Goal: Transaction & Acquisition: Book appointment/travel/reservation

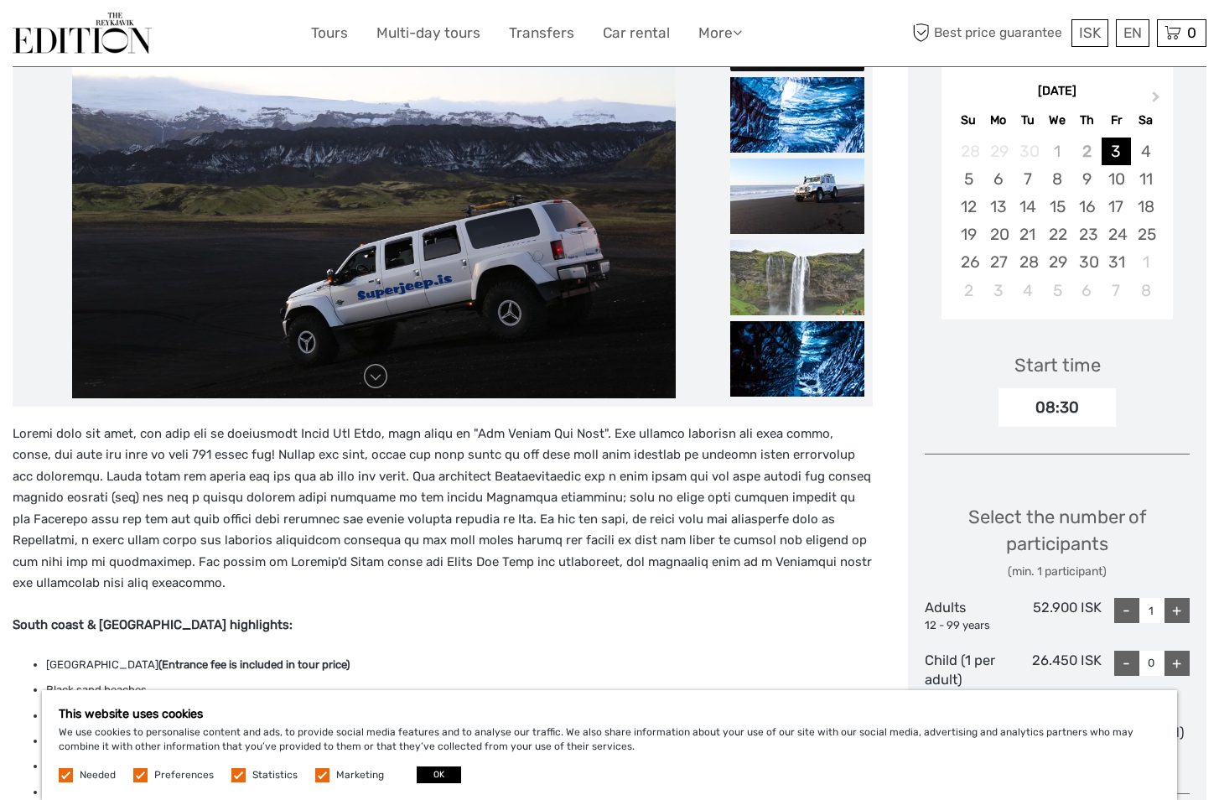
scroll to position [298, 0]
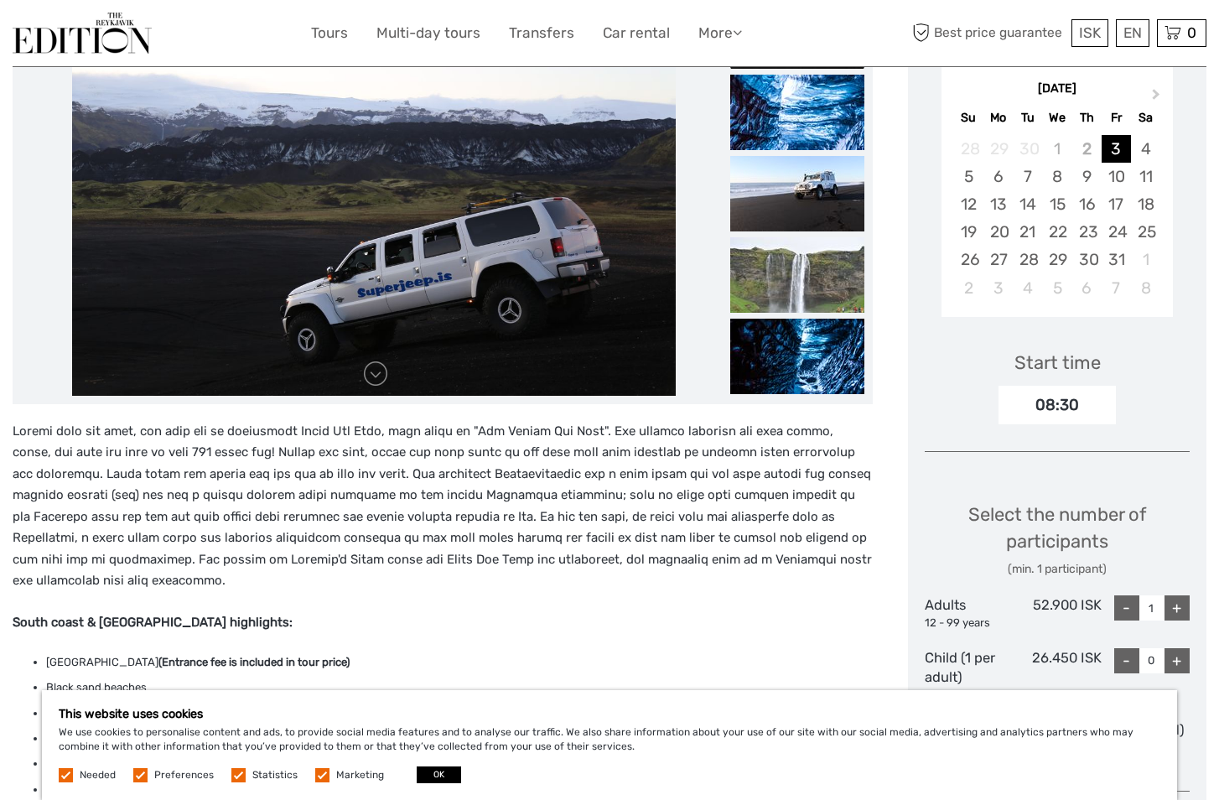
click at [1179, 608] on div "+" at bounding box center [1177, 607] width 25 height 25
type input "3"
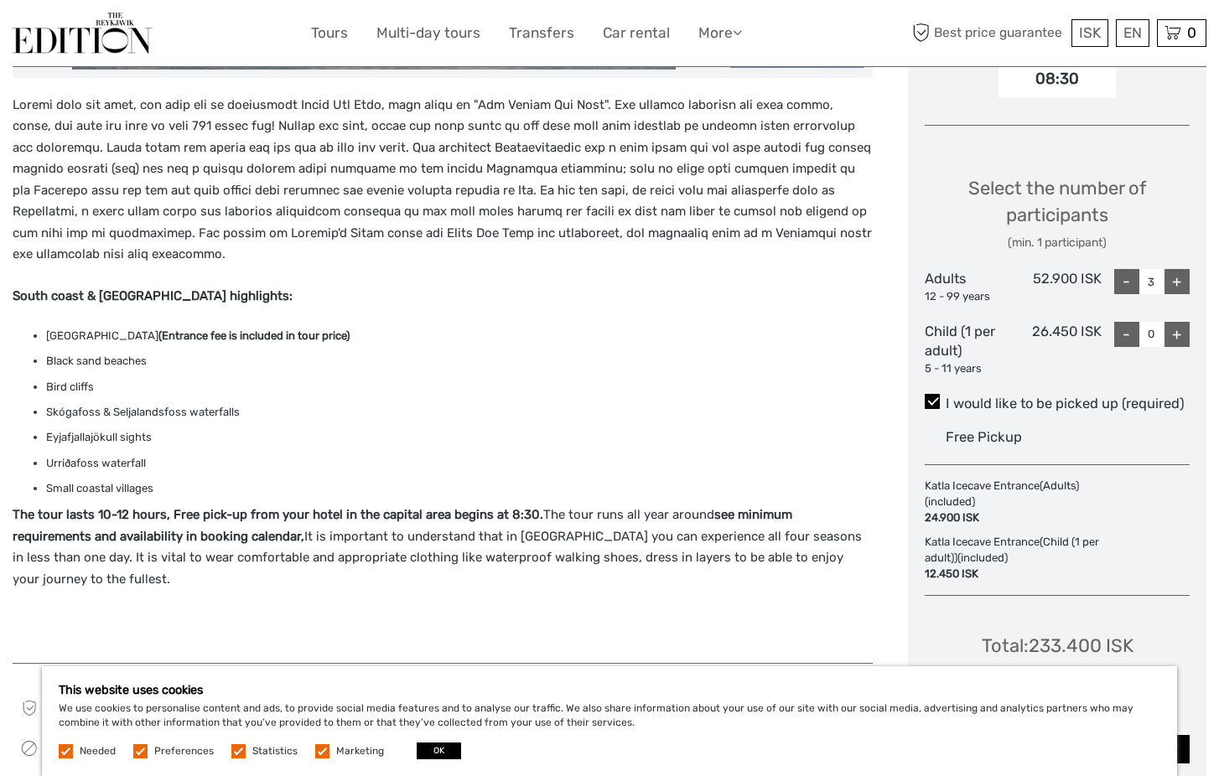
scroll to position [626, 0]
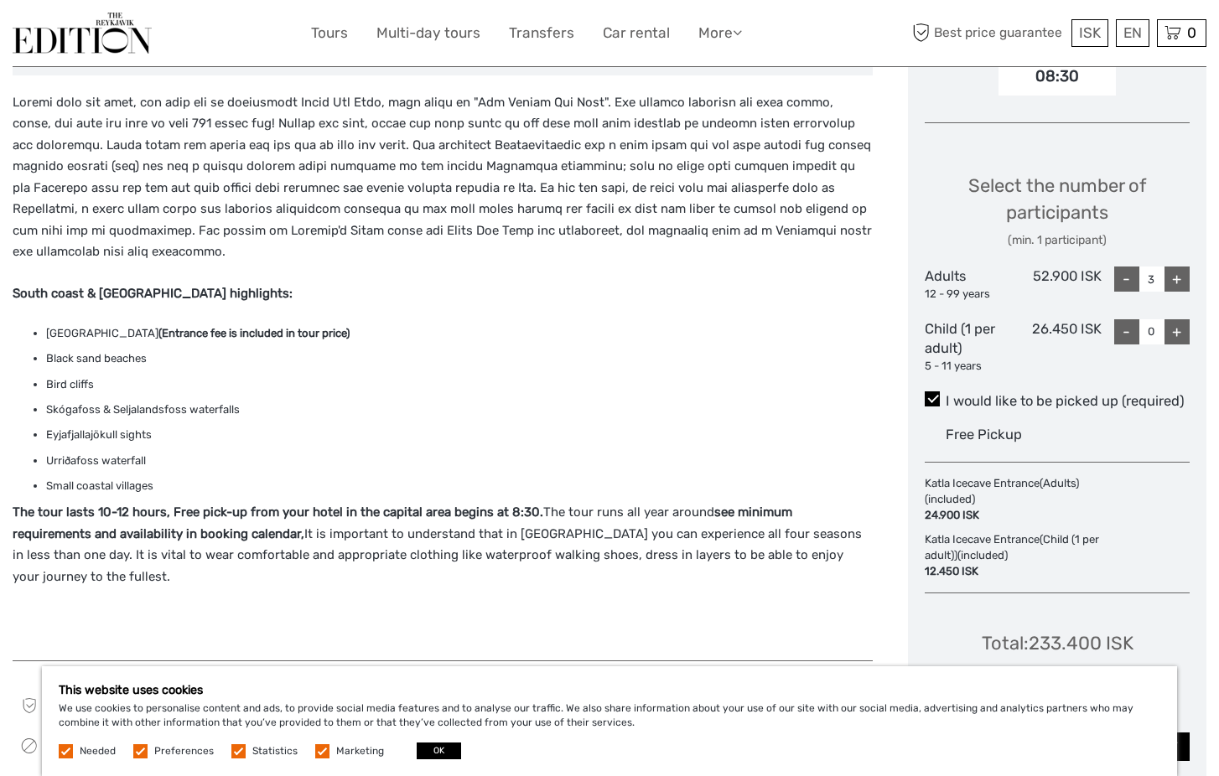
click at [182, 746] on label "Preferences" at bounding box center [184, 752] width 60 height 14
click at [0, 0] on input "checkbox" at bounding box center [0, 0] width 0 height 0
click at [255, 741] on div "This website uses cookies We use cookies to personalise content and ads, to pro…" at bounding box center [609, 722] width 1135 height 110
click at [262, 749] on label "Statistics" at bounding box center [274, 752] width 45 height 14
click at [0, 0] on input "checkbox" at bounding box center [0, 0] width 0 height 0
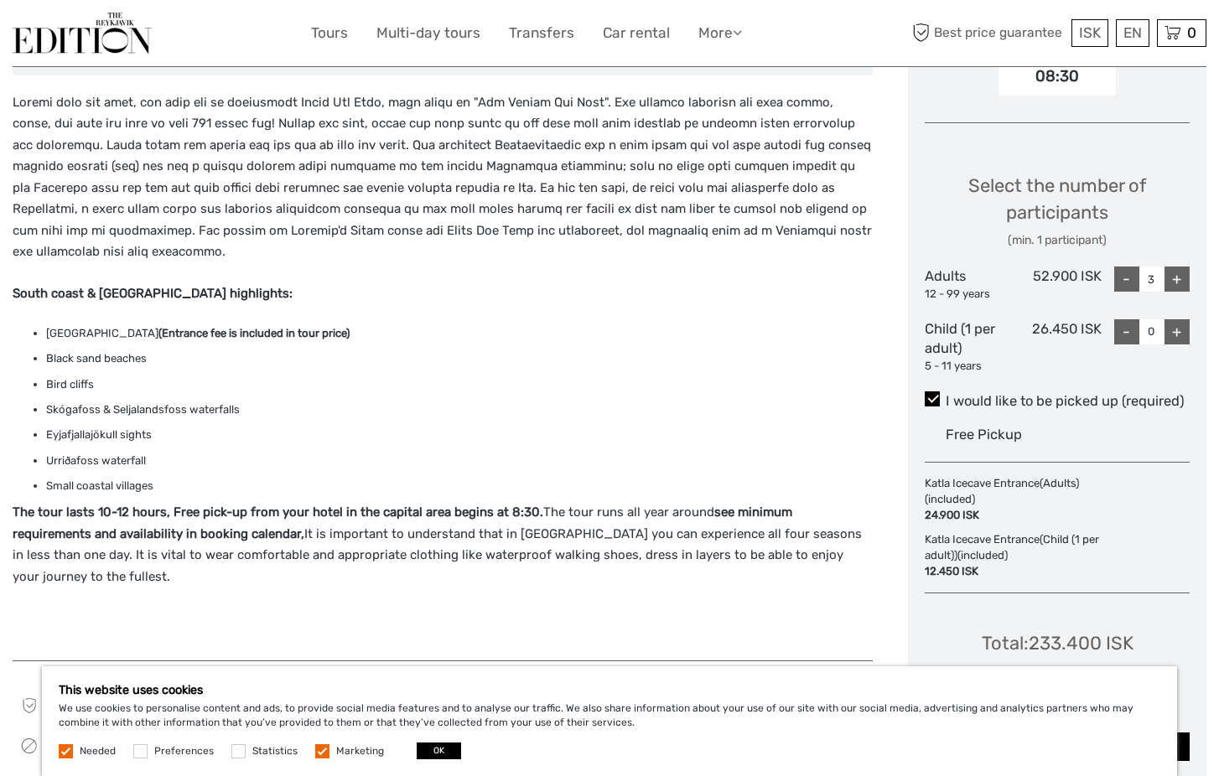
click at [336, 750] on label "Marketing" at bounding box center [360, 752] width 48 height 14
click at [0, 0] on input "checkbox" at bounding box center [0, 0] width 0 height 0
click at [439, 753] on button "OK" at bounding box center [439, 751] width 44 height 17
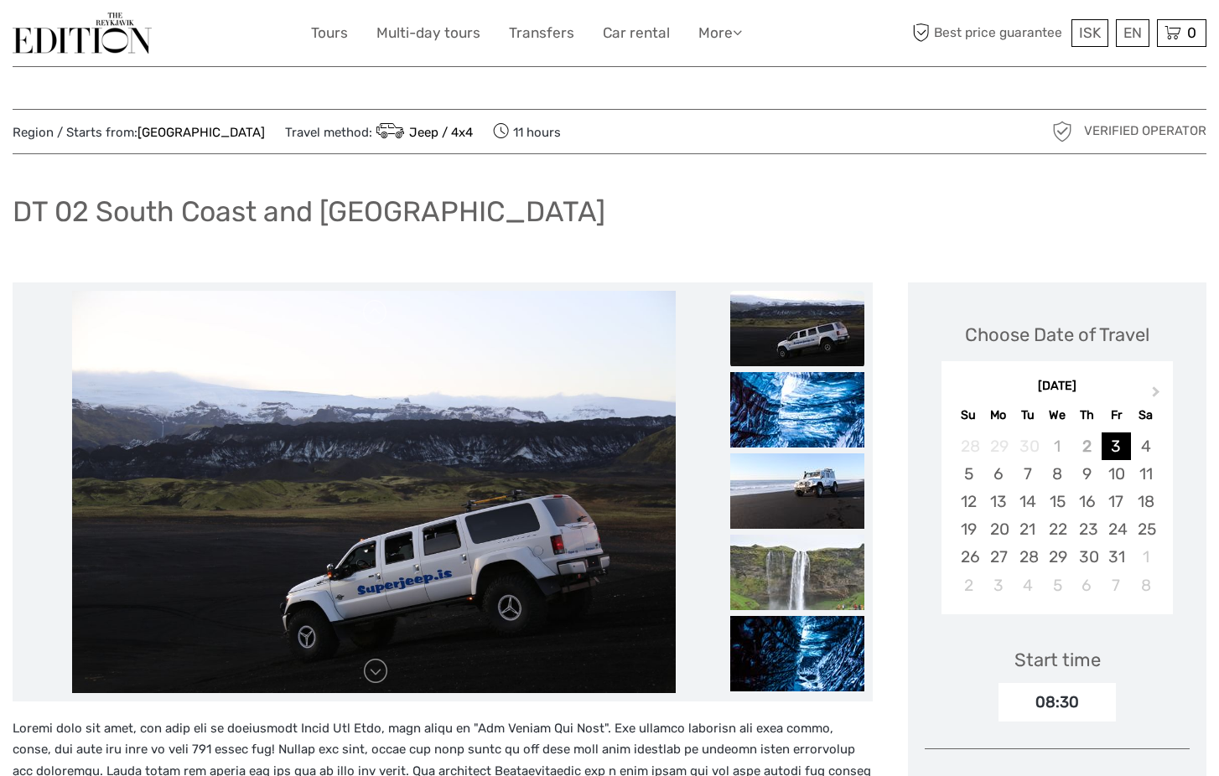
scroll to position [0, 0]
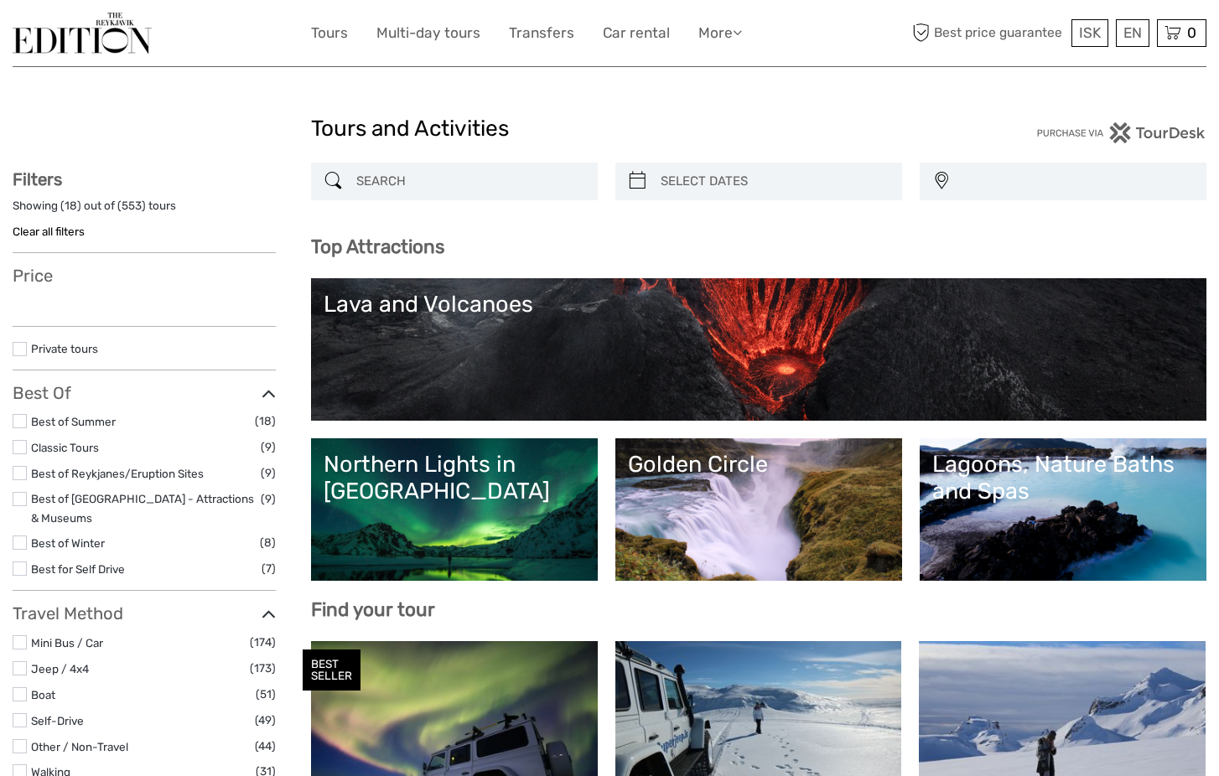
select select
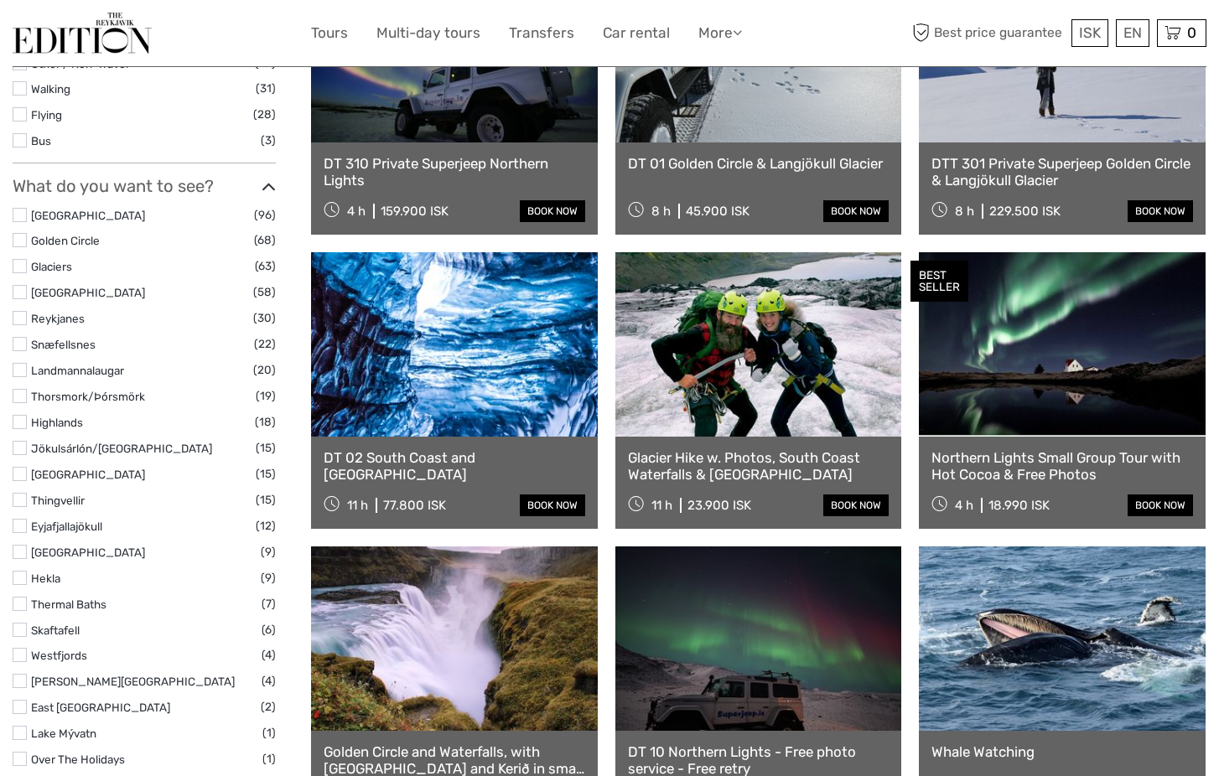
select select
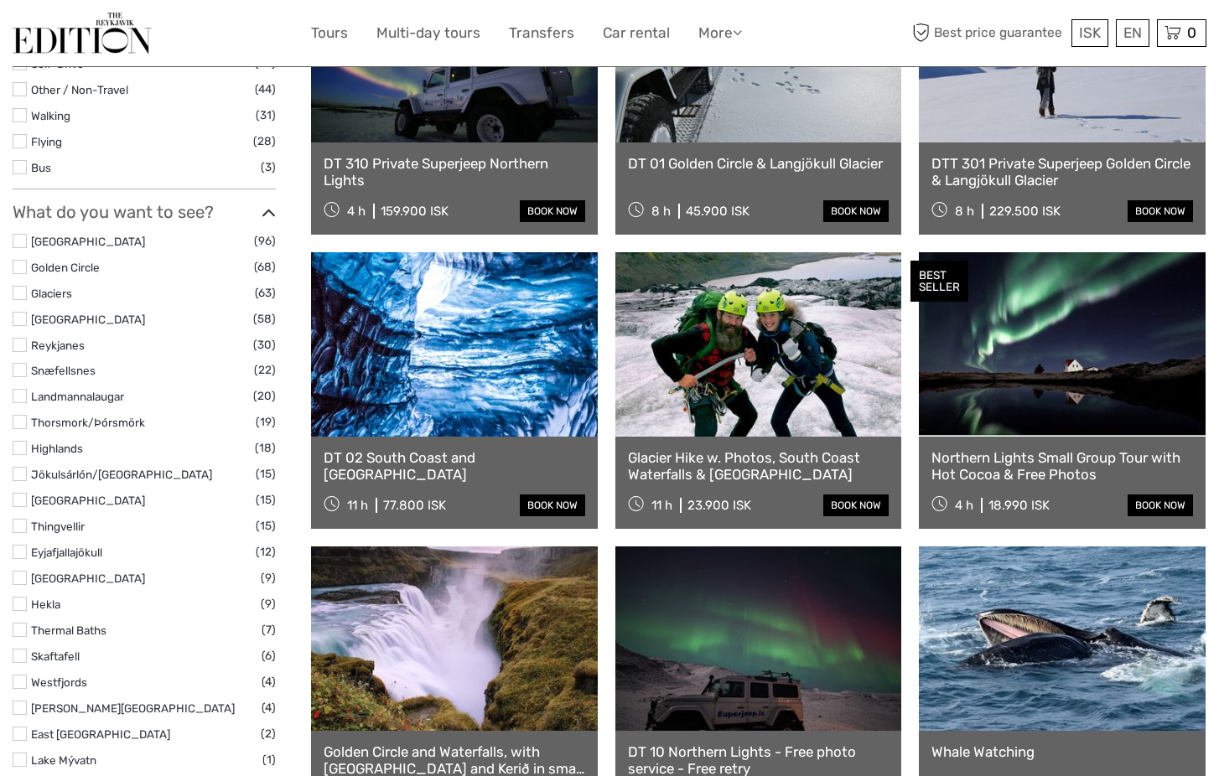
scroll to position [0, 0]
click at [443, 123] on link at bounding box center [454, 50] width 287 height 184
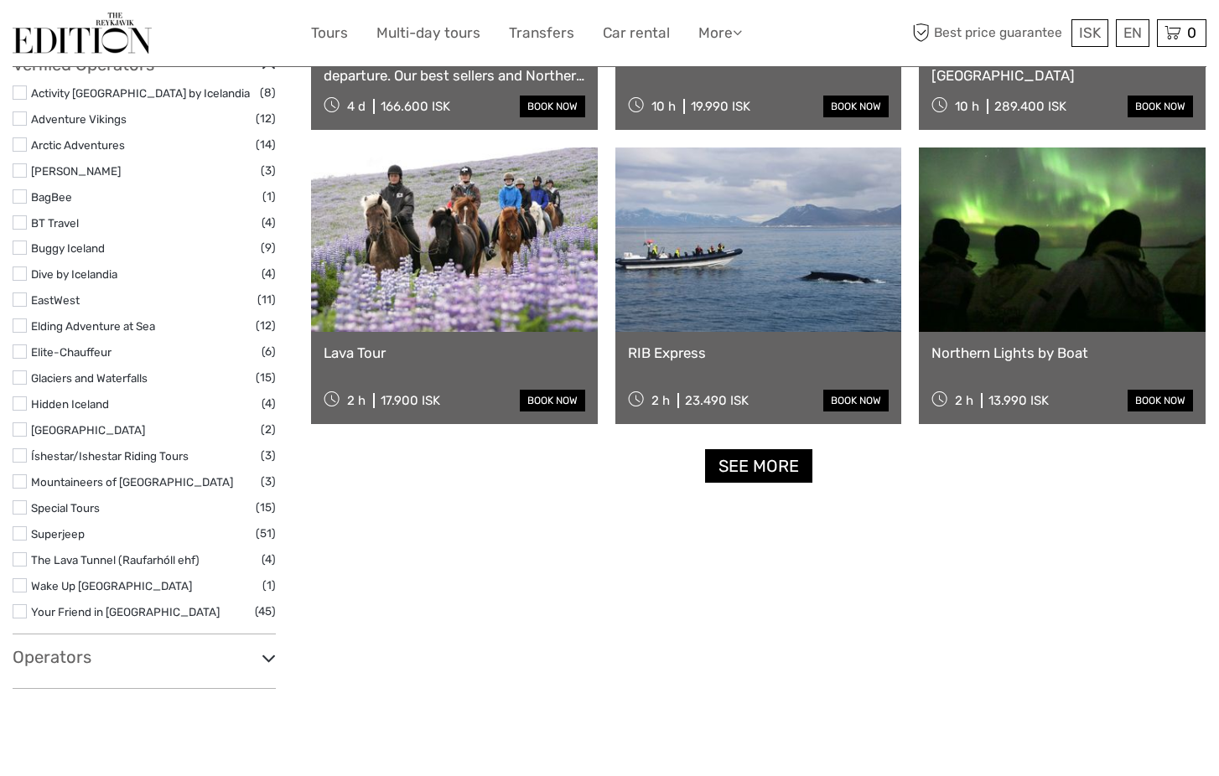
scroll to position [1971, 0]
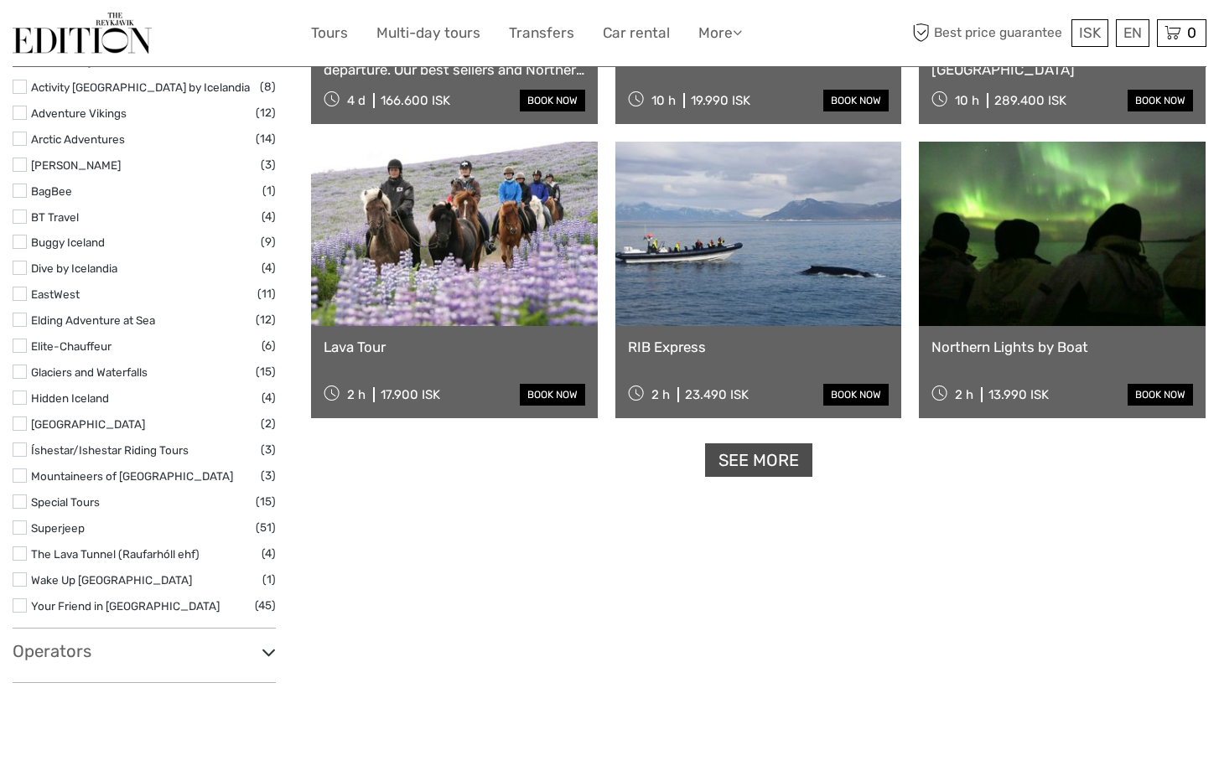
click at [745, 459] on link "See more" at bounding box center [758, 461] width 107 height 34
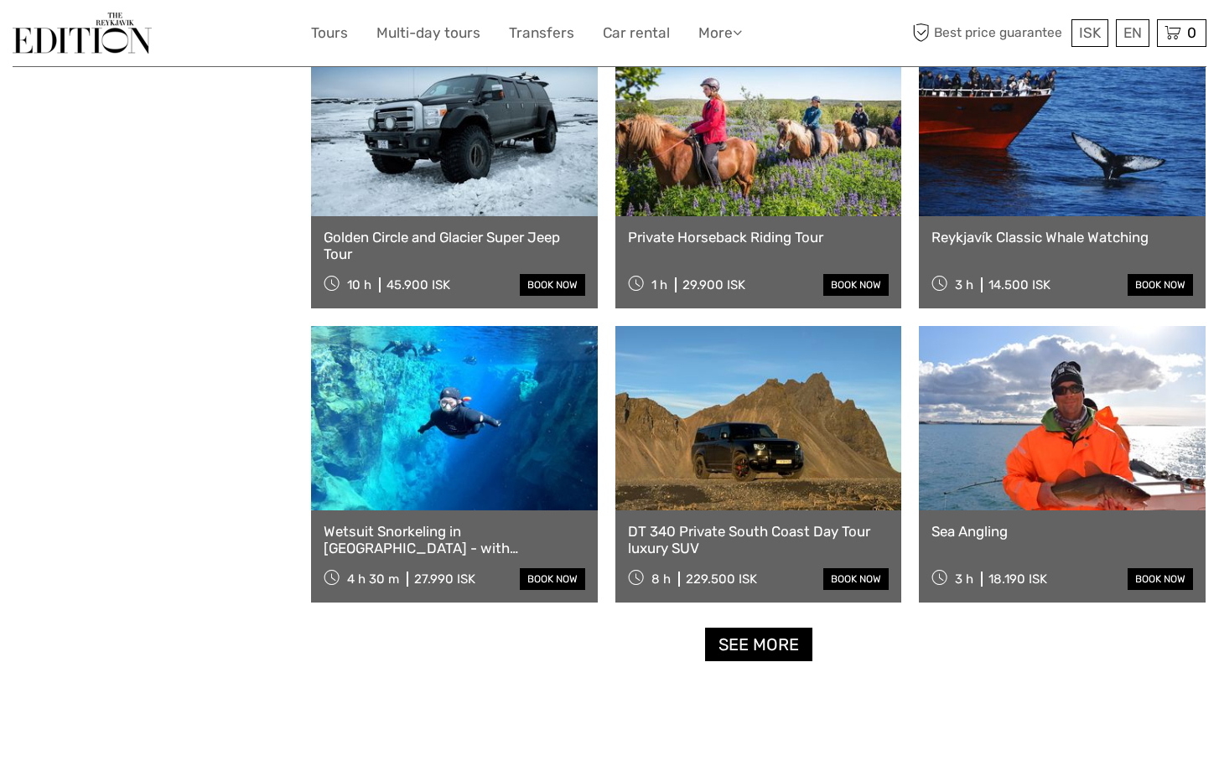
scroll to position [3169, 0]
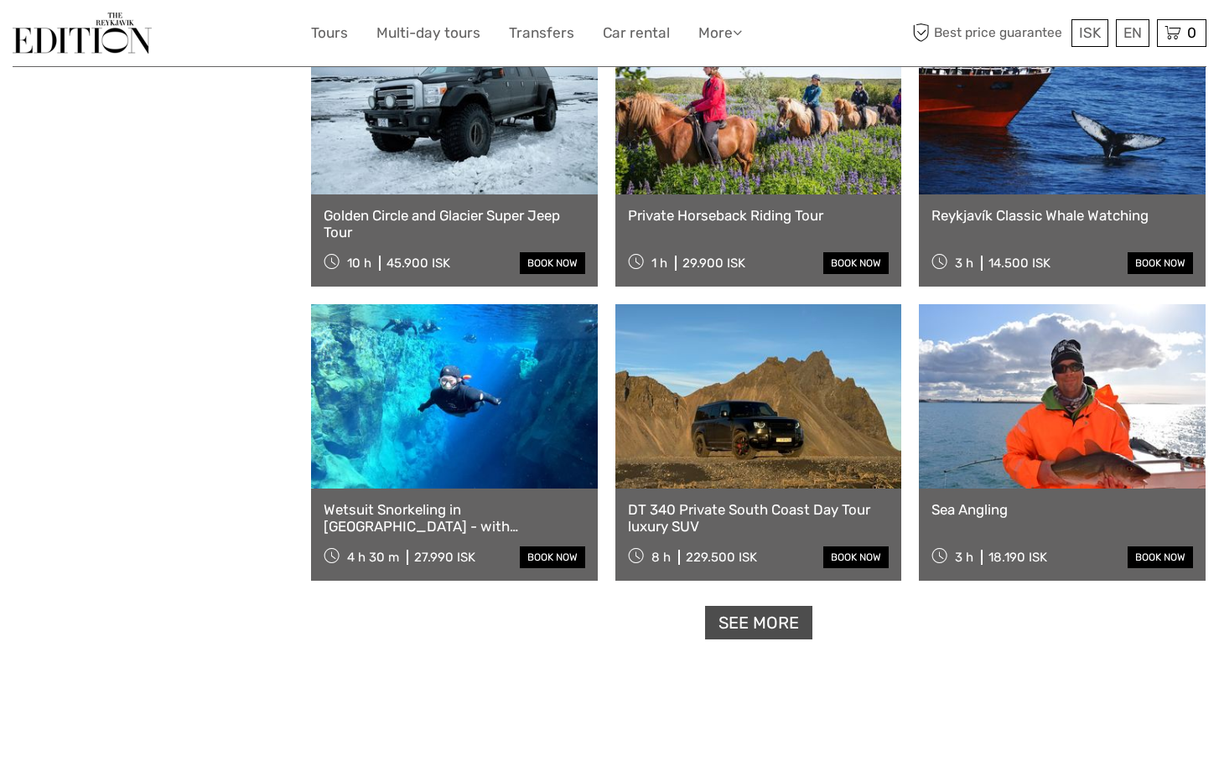
click at [776, 624] on link "See more" at bounding box center [758, 623] width 107 height 34
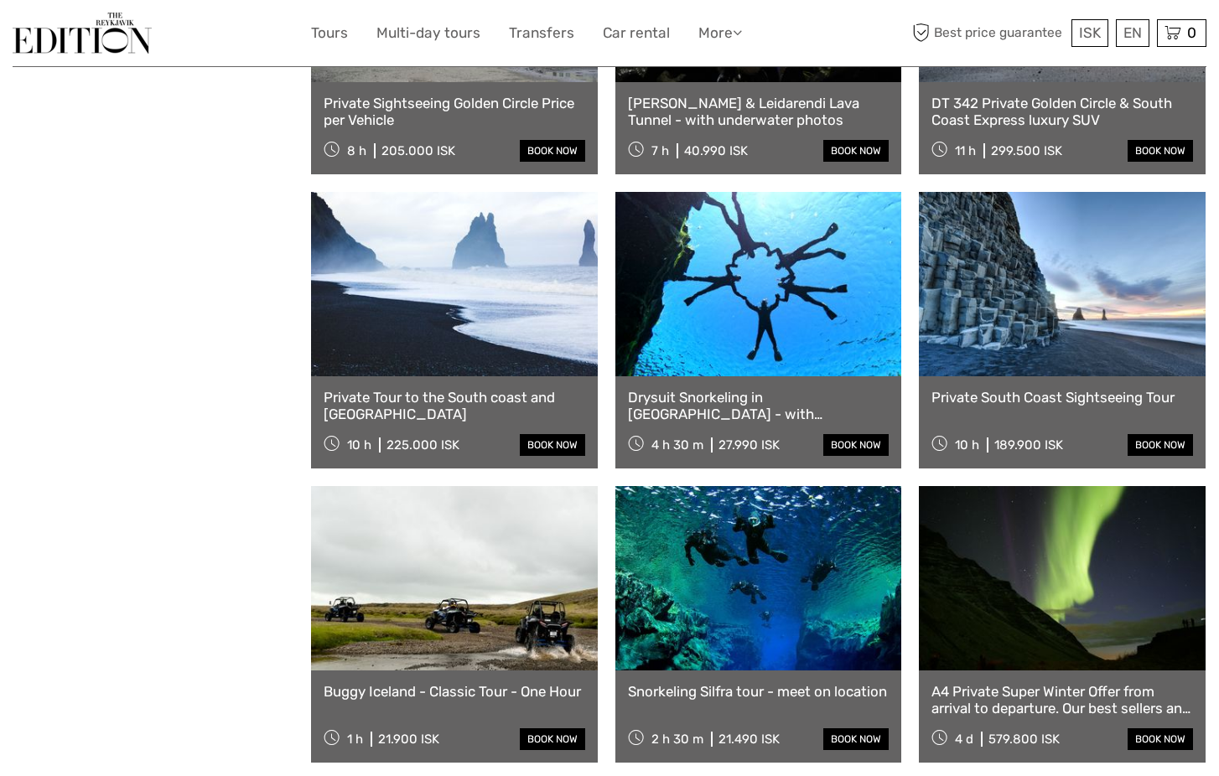
scroll to position [4457, 0]
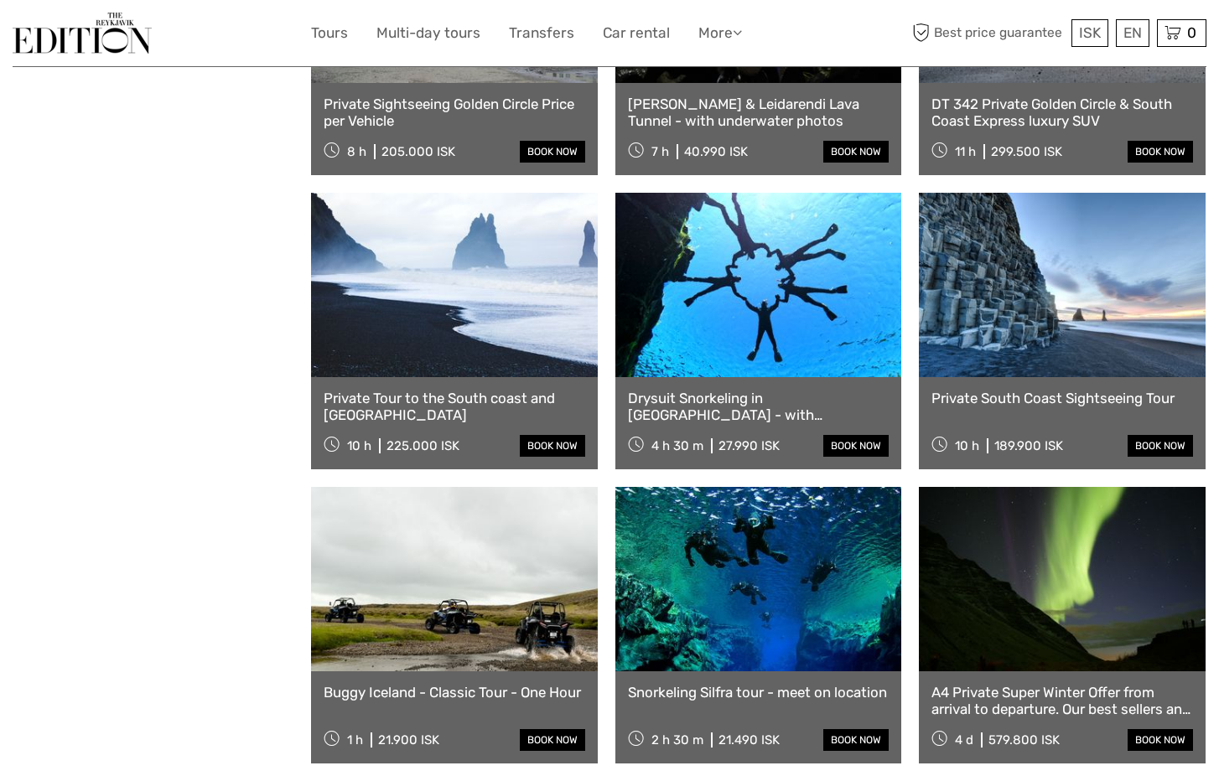
click at [1016, 327] on link at bounding box center [1062, 285] width 287 height 184
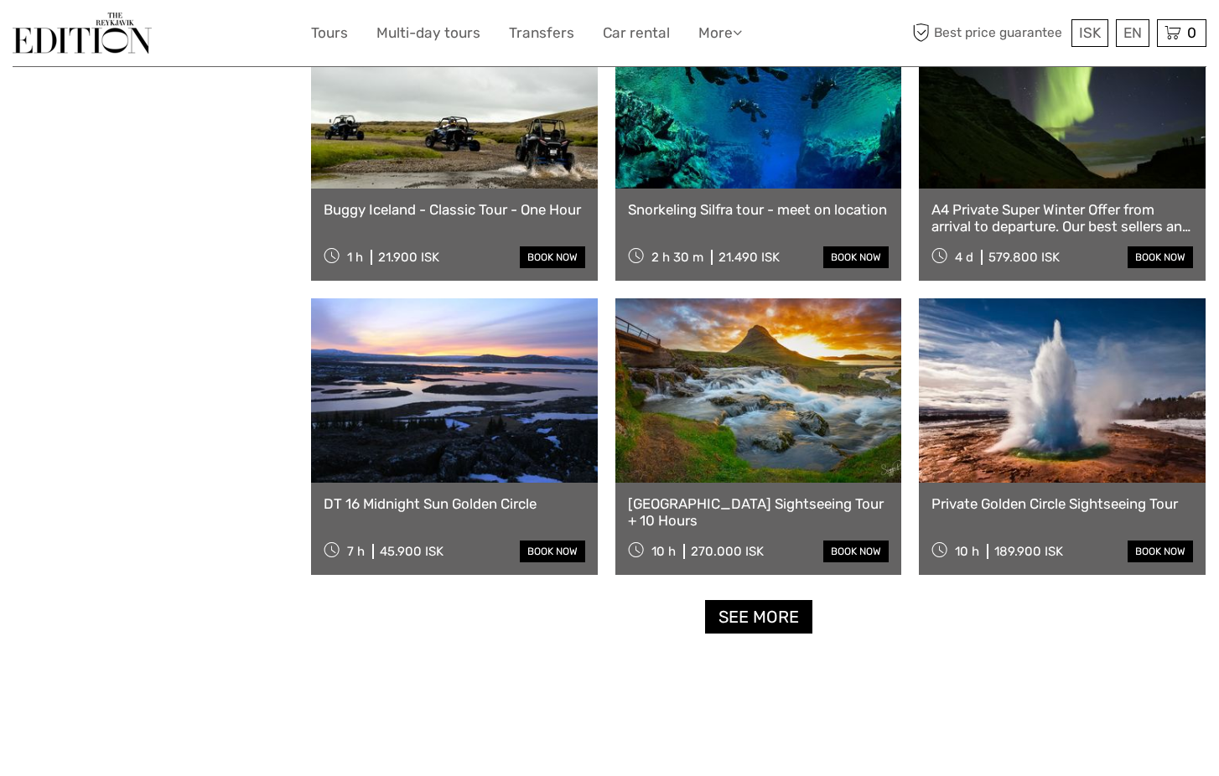
scroll to position [4942, 0]
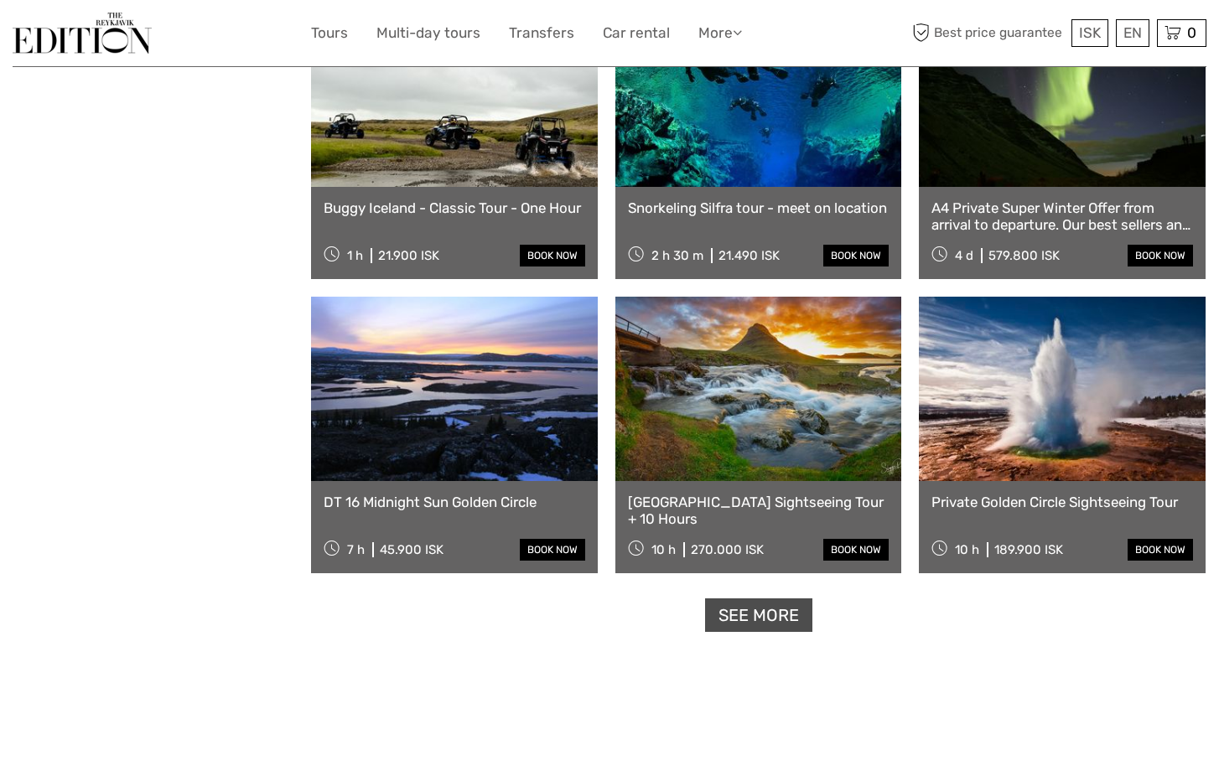
click at [779, 615] on link "See more" at bounding box center [758, 616] width 107 height 34
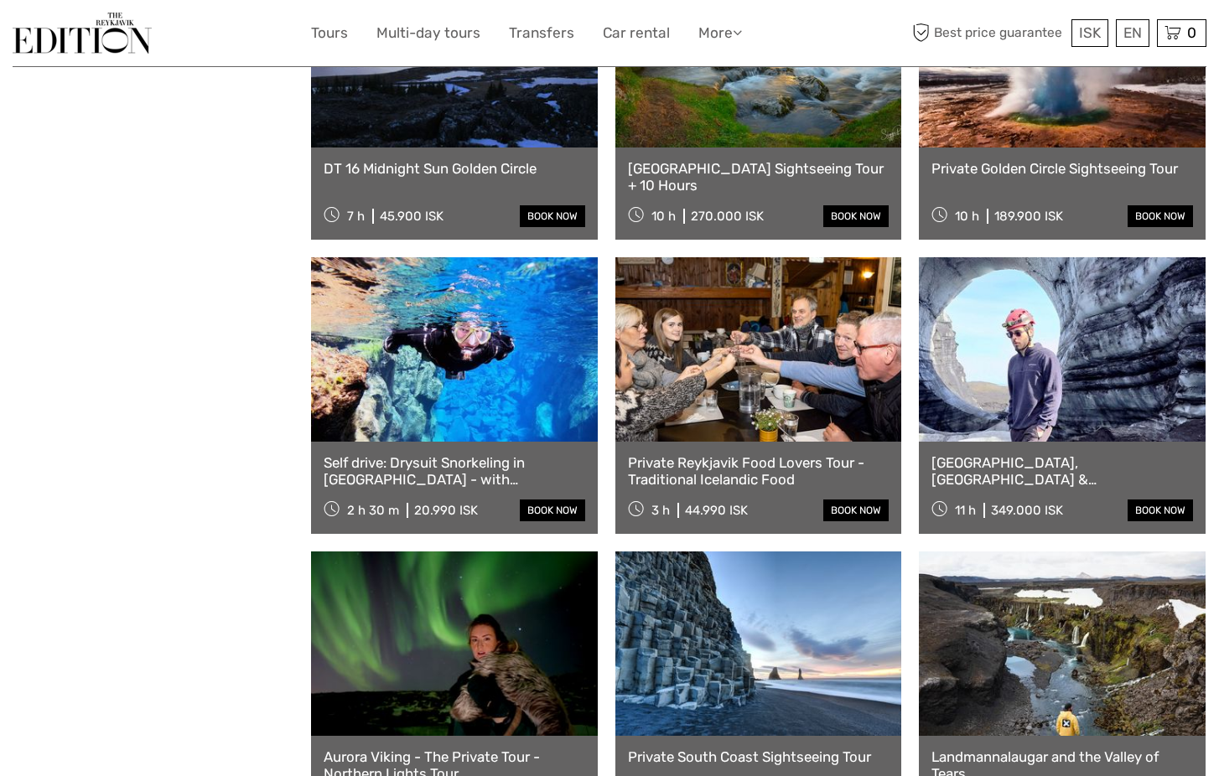
scroll to position [5280, 0]
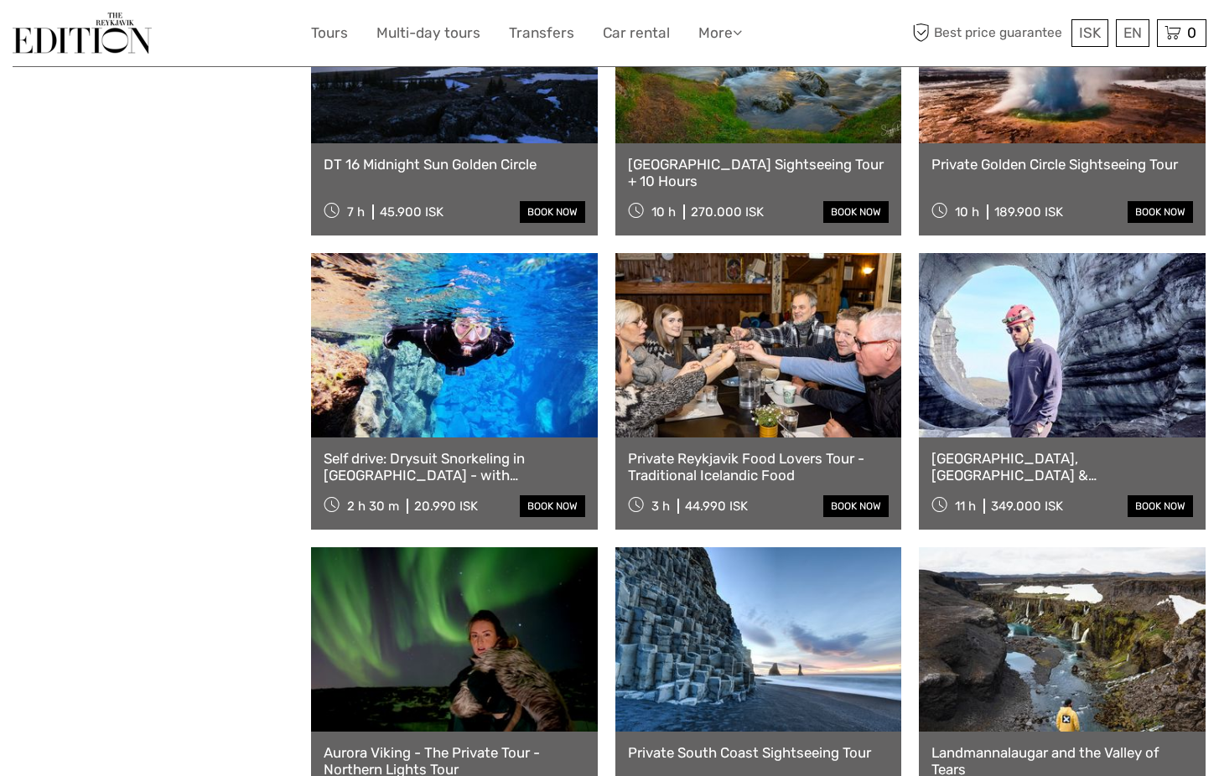
click at [1035, 366] on link at bounding box center [1062, 345] width 287 height 184
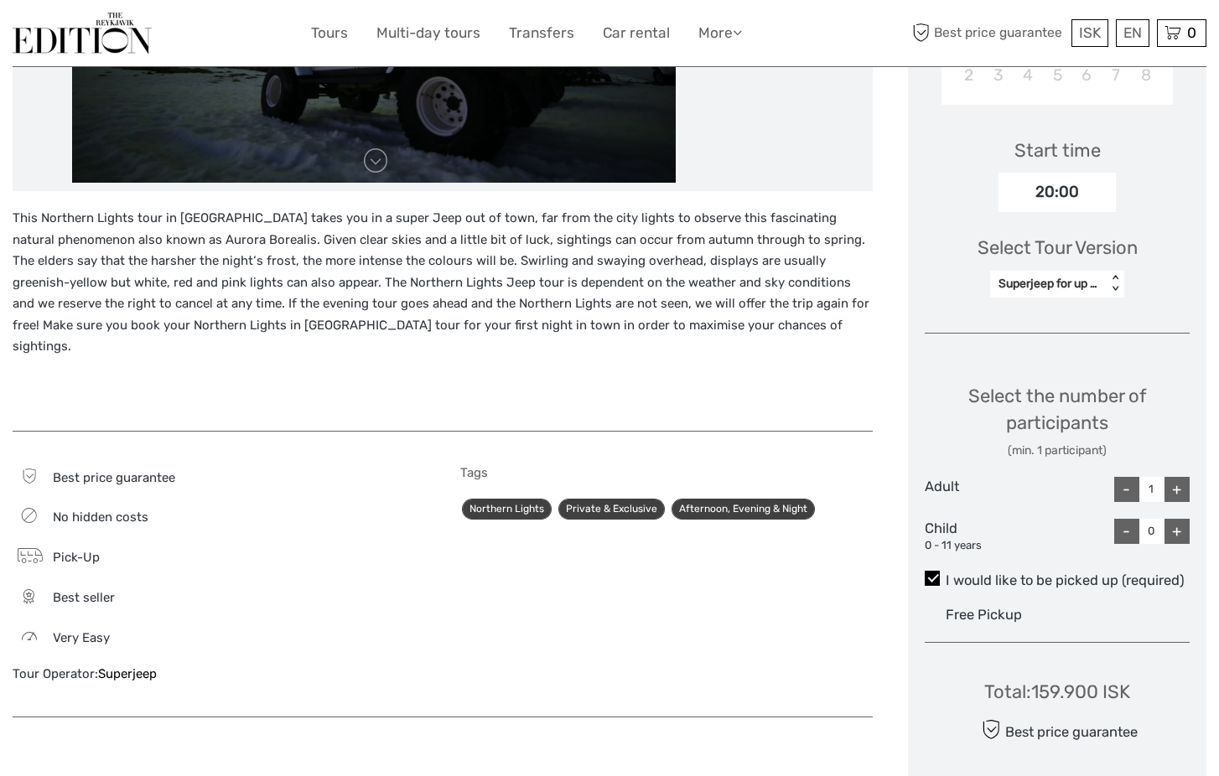
scroll to position [523, 0]
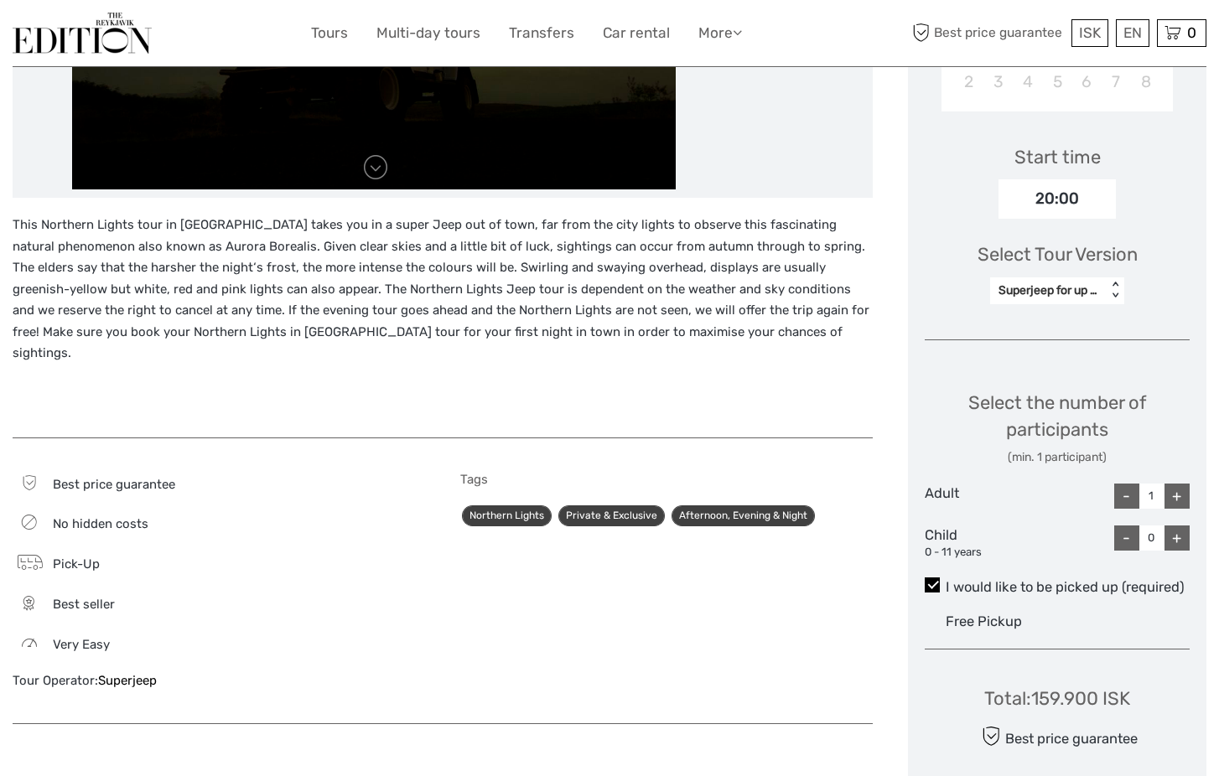
click at [1115, 282] on div "< >" at bounding box center [1115, 291] width 14 height 18
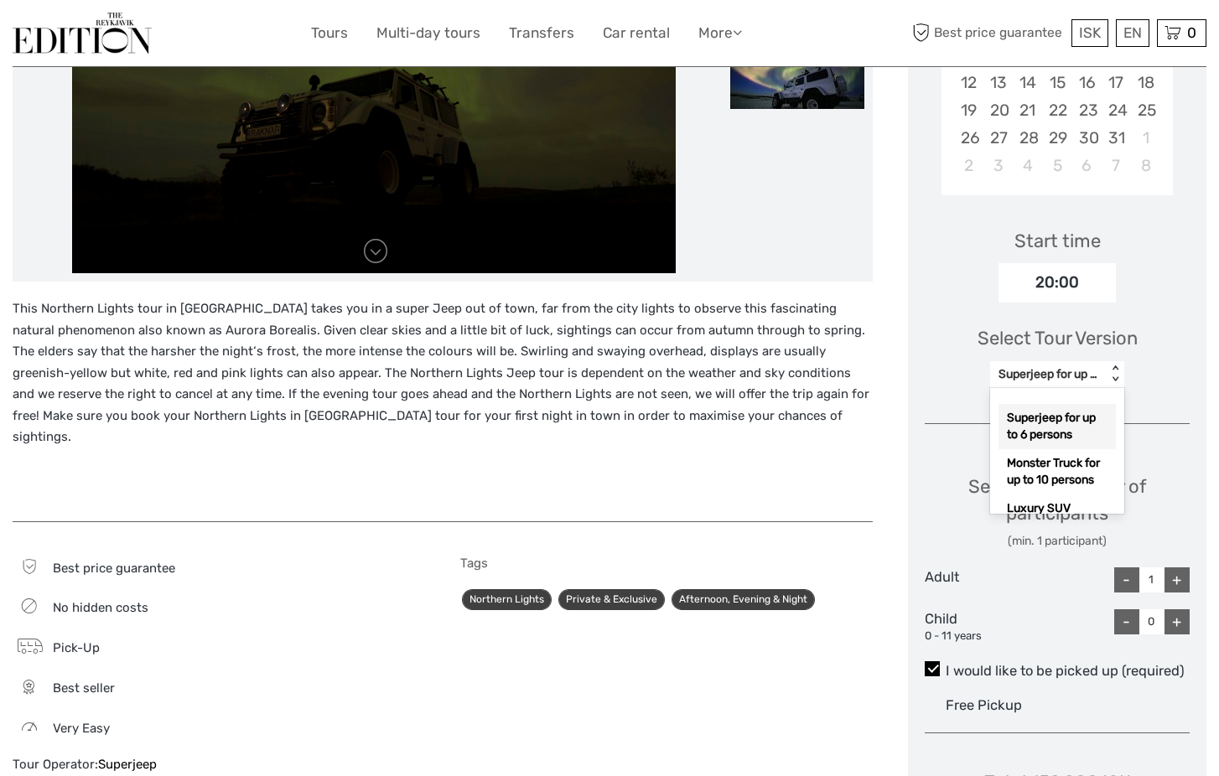
scroll to position [439, 0]
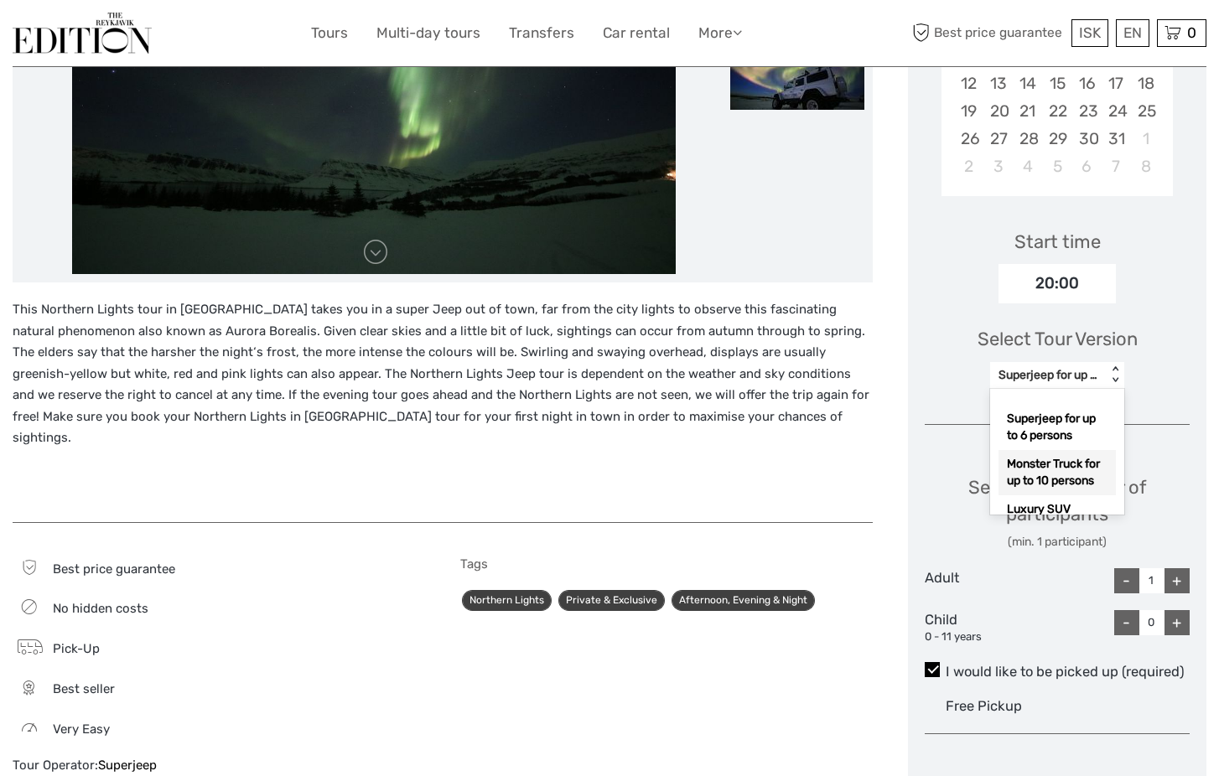
click at [1038, 450] on div "Monster Truck for up to 10 persons" at bounding box center [1057, 472] width 117 height 45
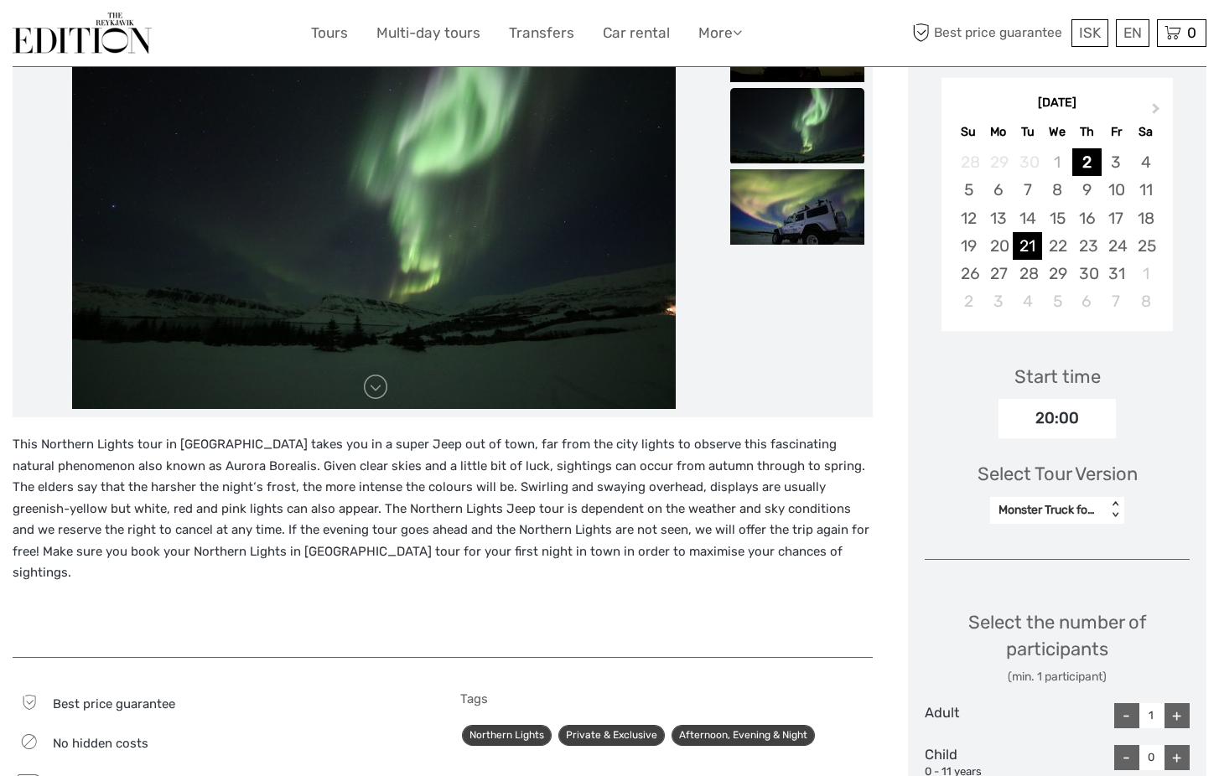
scroll to position [308, 0]
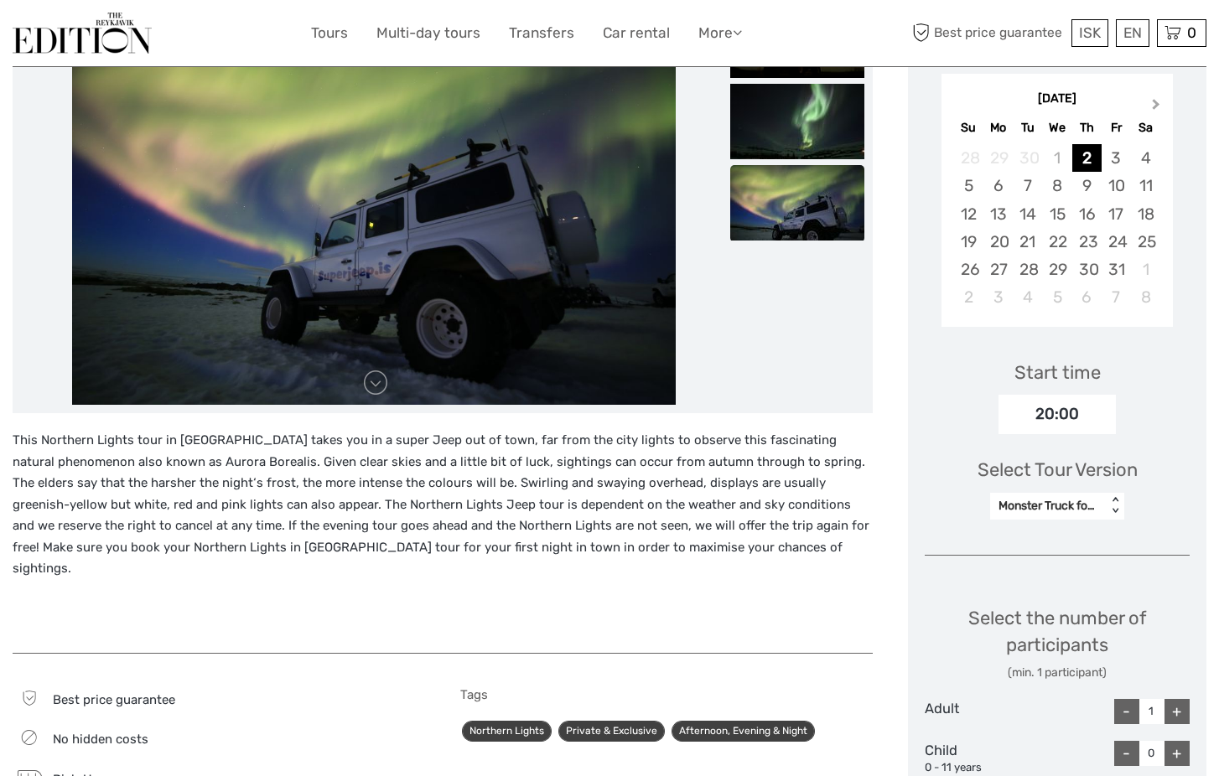
click at [1158, 95] on button "Next Month" at bounding box center [1158, 108] width 27 height 27
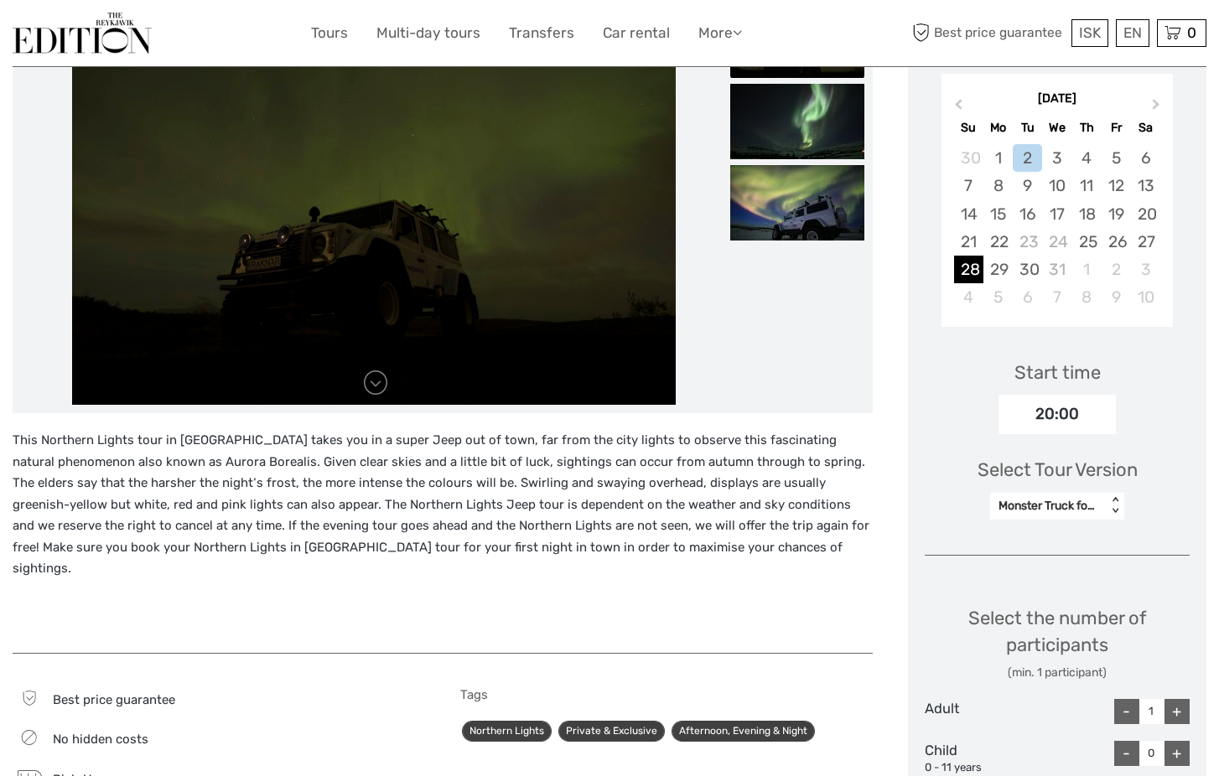
click at [976, 257] on div "28" at bounding box center [968, 270] width 29 height 28
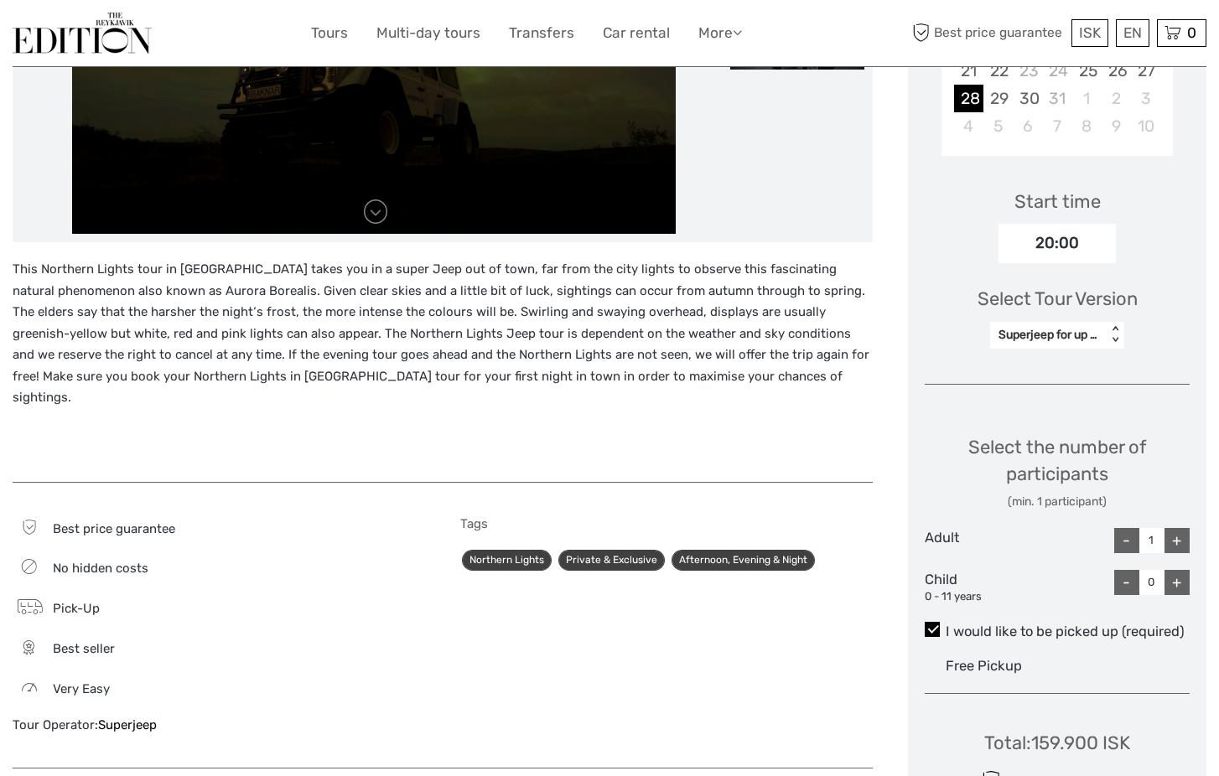
scroll to position [480, 0]
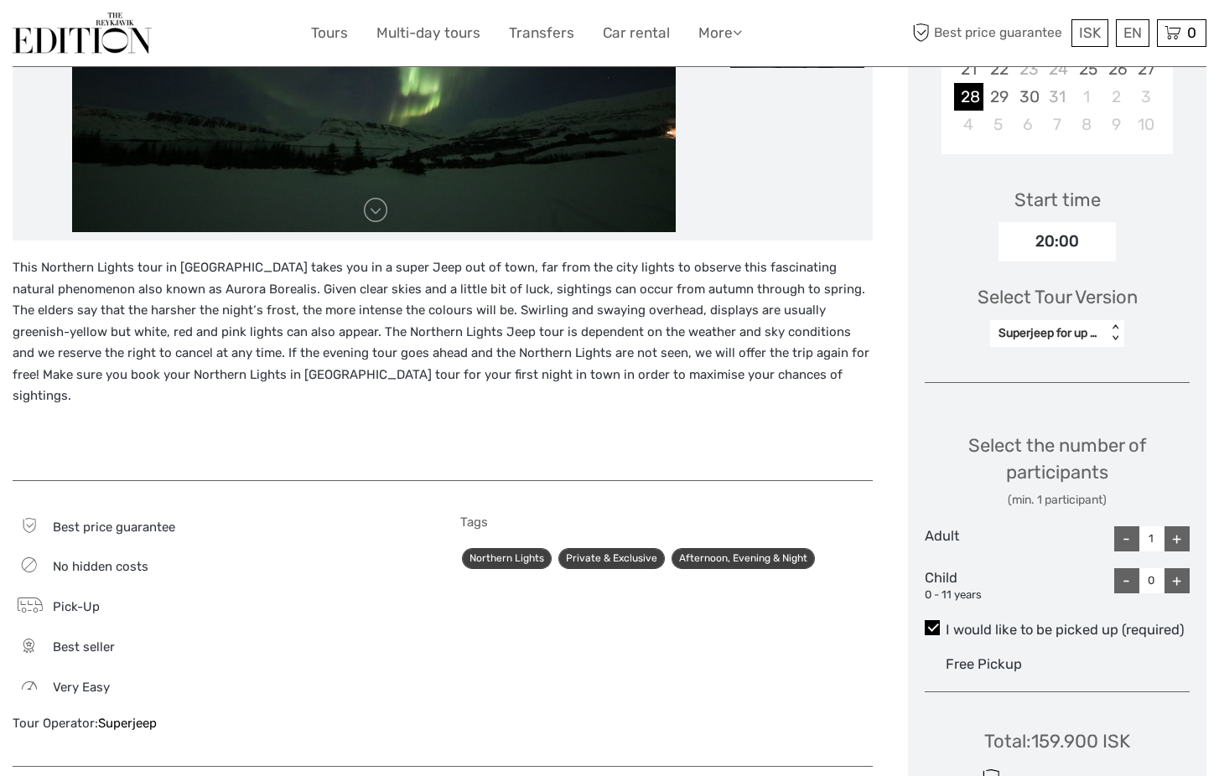
click at [1111, 324] on div "< >" at bounding box center [1115, 333] width 14 height 18
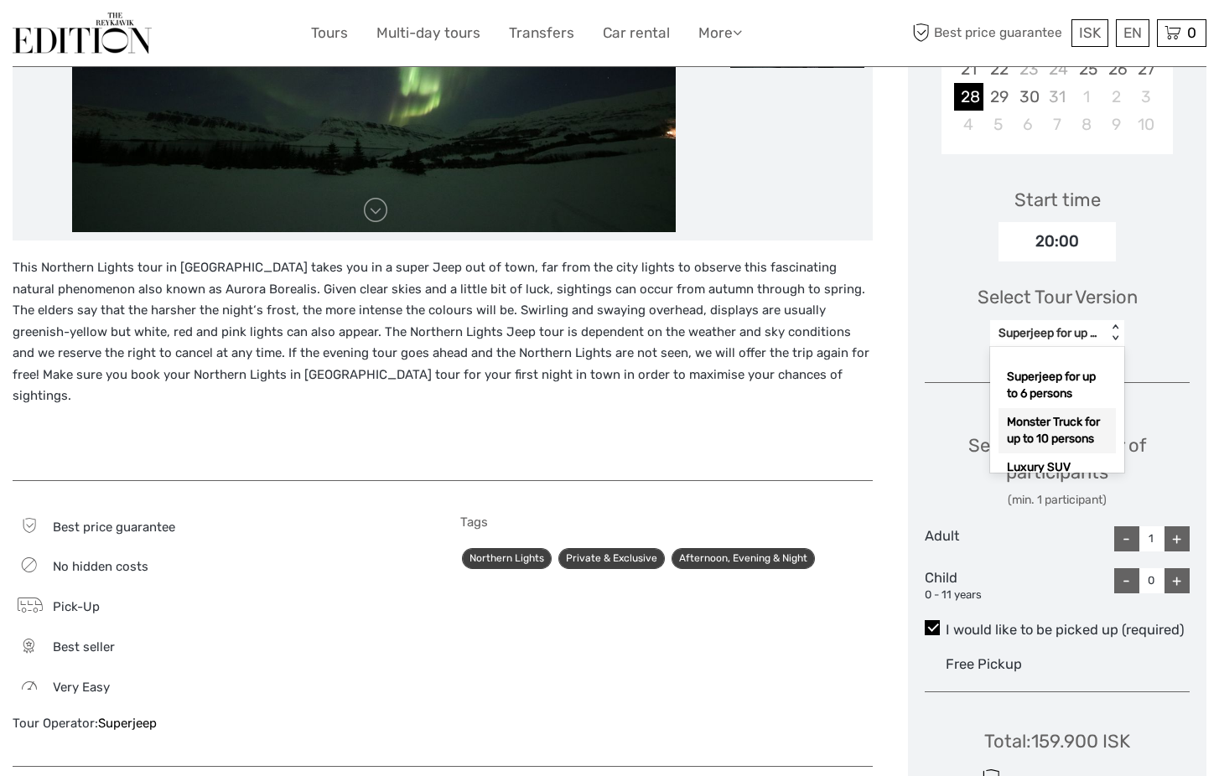
click at [1074, 408] on div "Monster Truck for up to 10 persons" at bounding box center [1057, 430] width 117 height 45
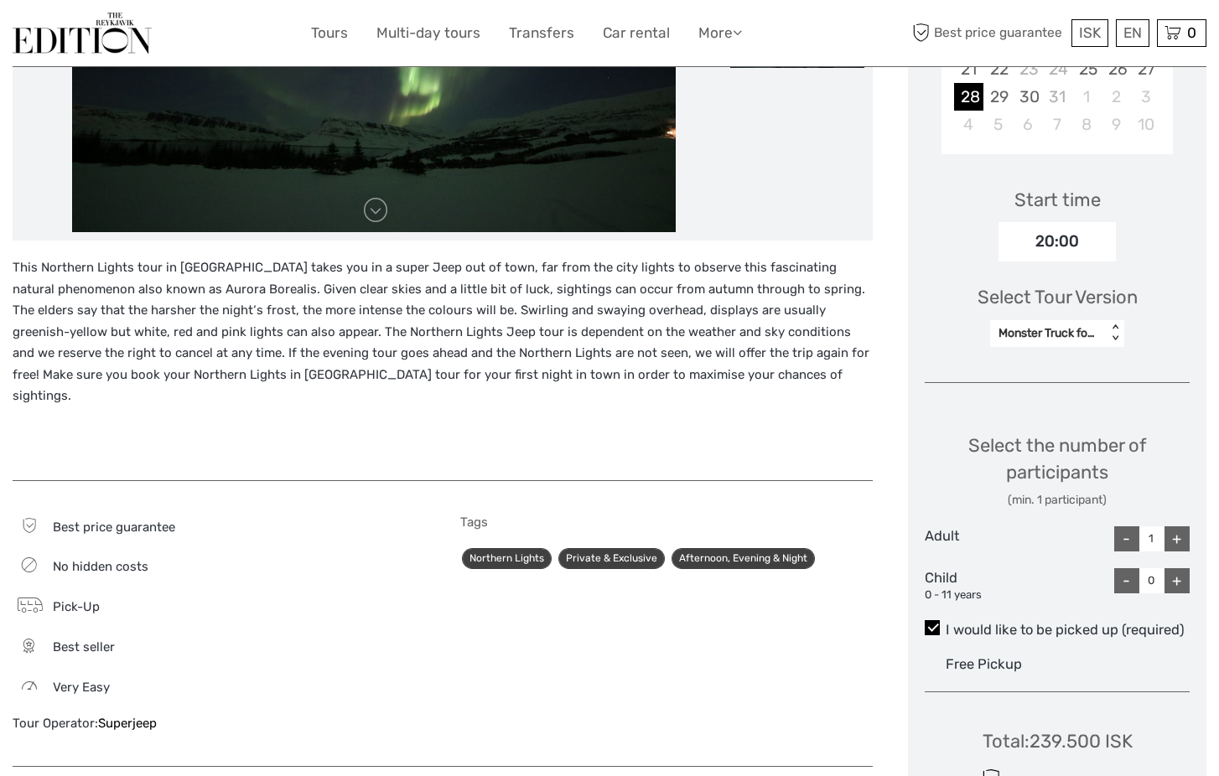
click at [1084, 325] on div "Monster Truck for up to 10 persons" at bounding box center [1049, 333] width 100 height 17
click at [1062, 374] on div "Superjeep for up to 6 persons" at bounding box center [1057, 385] width 117 height 45
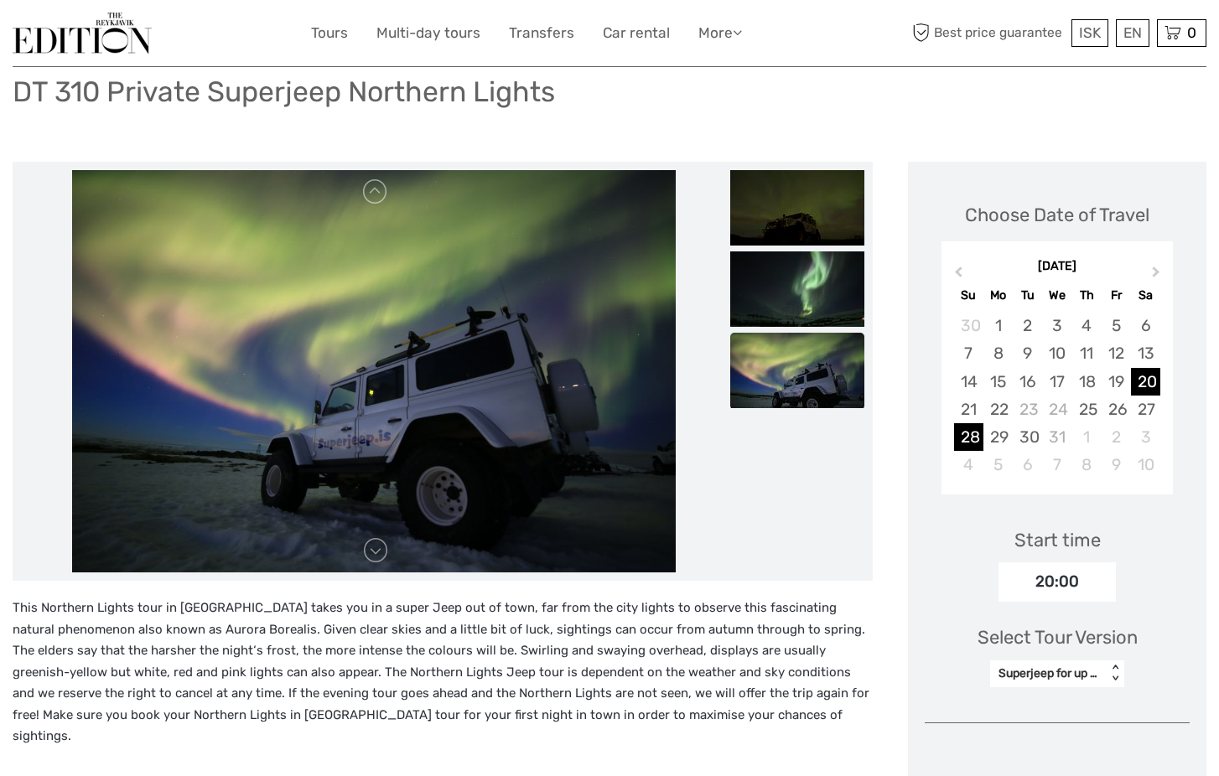
scroll to position [139, 0]
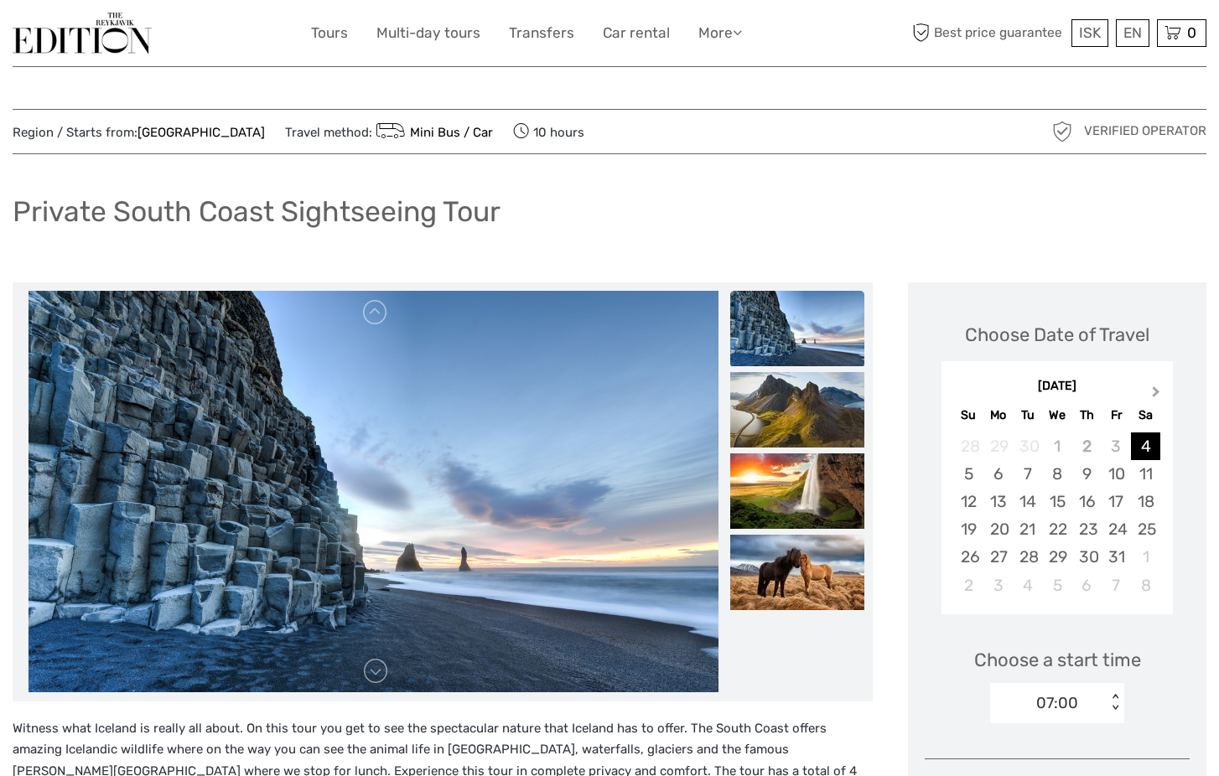
click at [1156, 393] on span "Next Month" at bounding box center [1156, 395] width 0 height 24
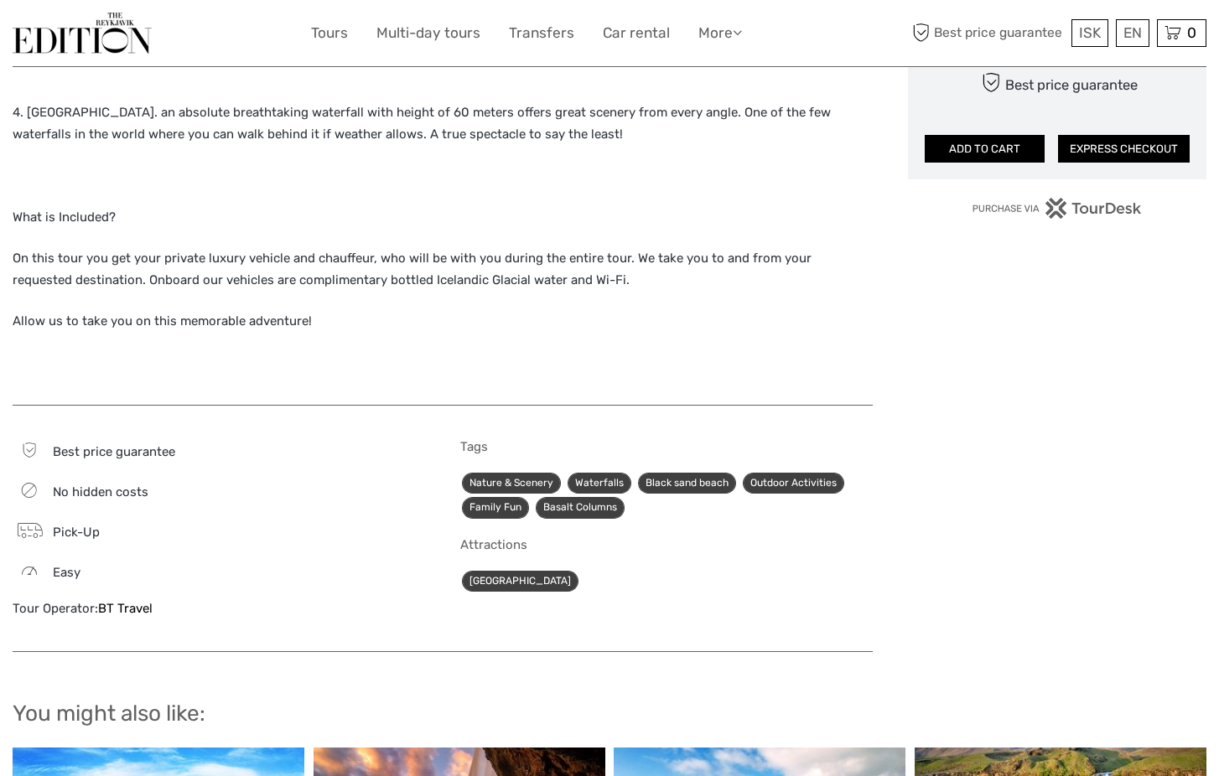
scroll to position [1053, 0]
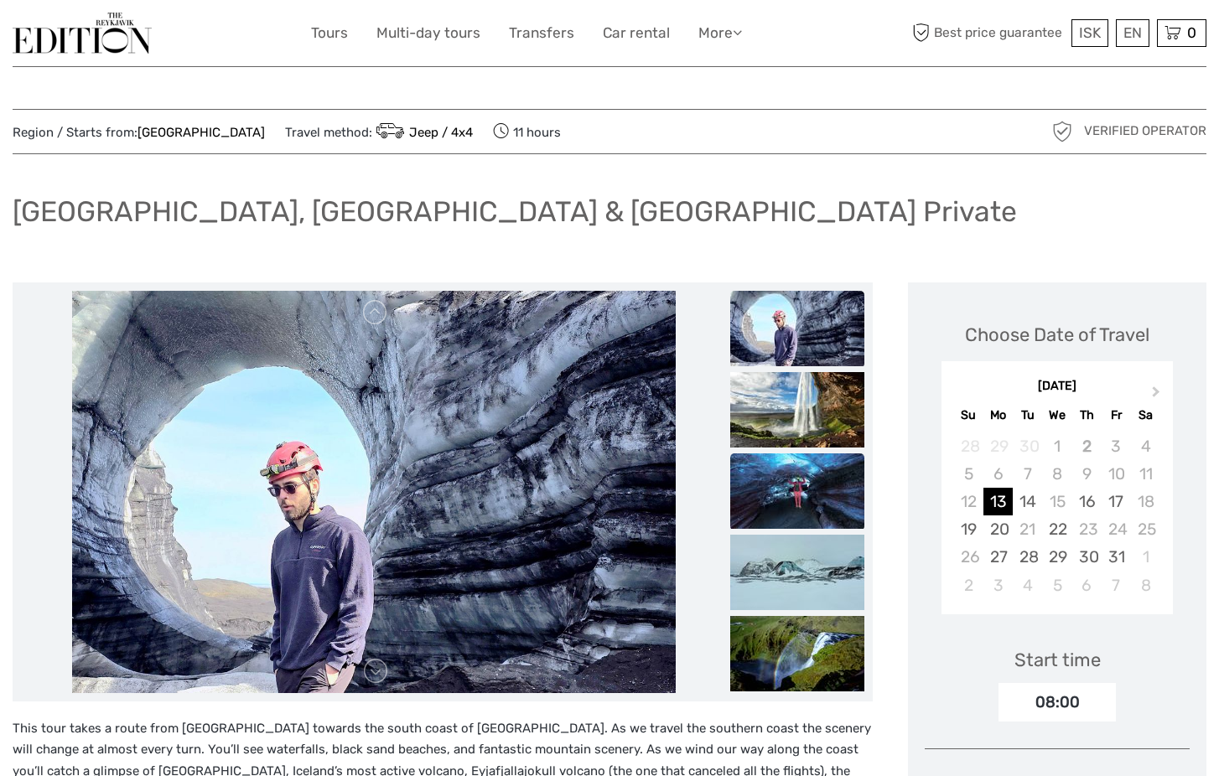
click at [776, 491] on img at bounding box center [797, 491] width 134 height 75
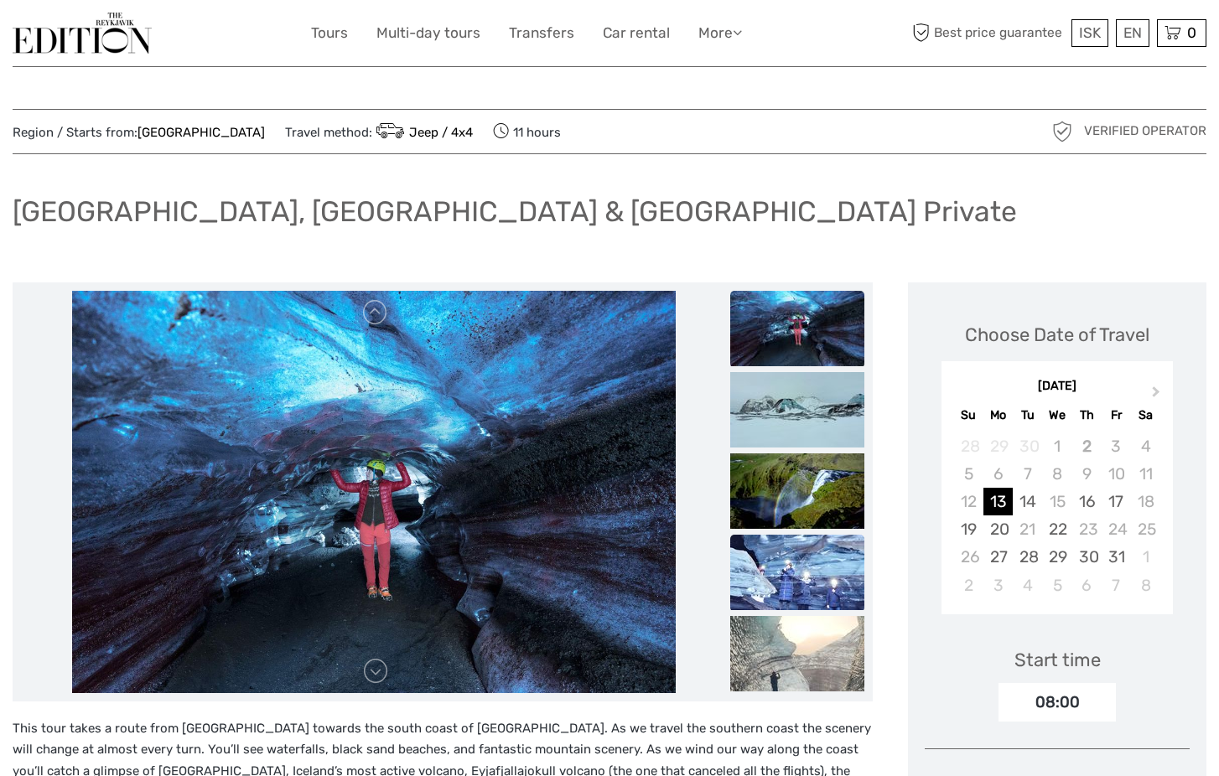
click at [782, 564] on img at bounding box center [797, 572] width 134 height 75
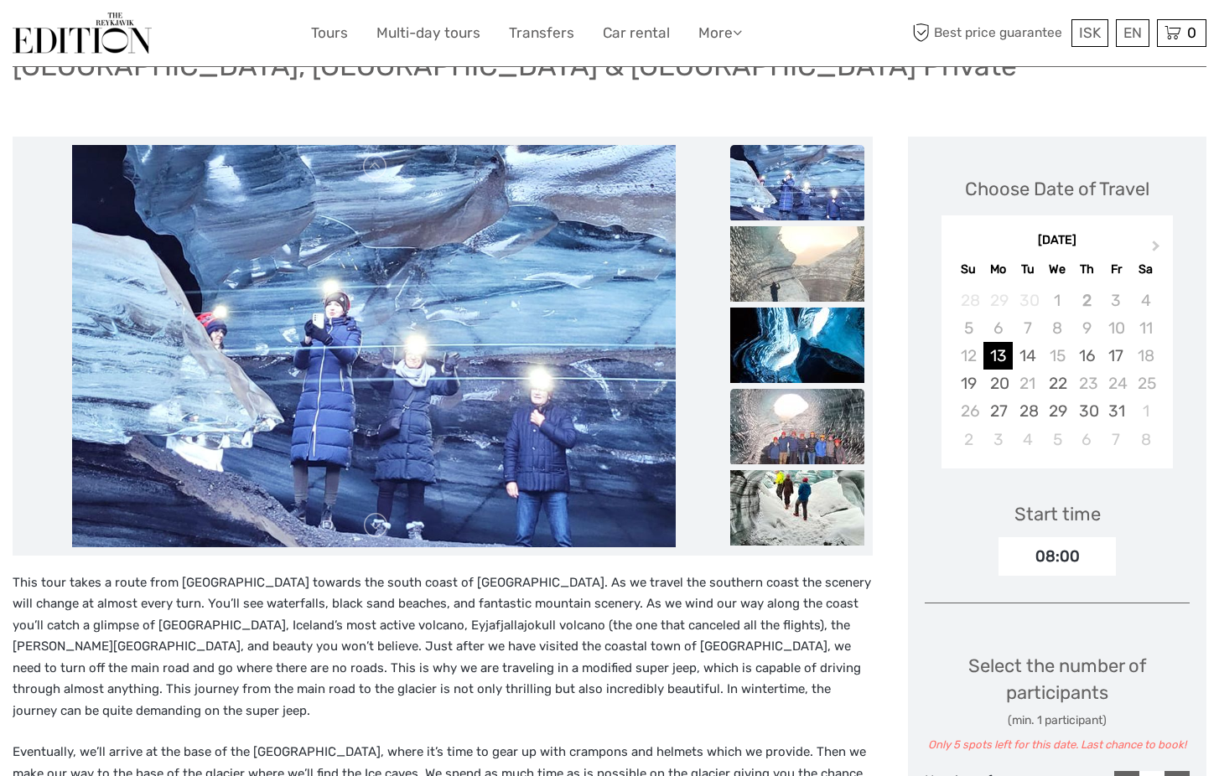
scroll to position [180, 0]
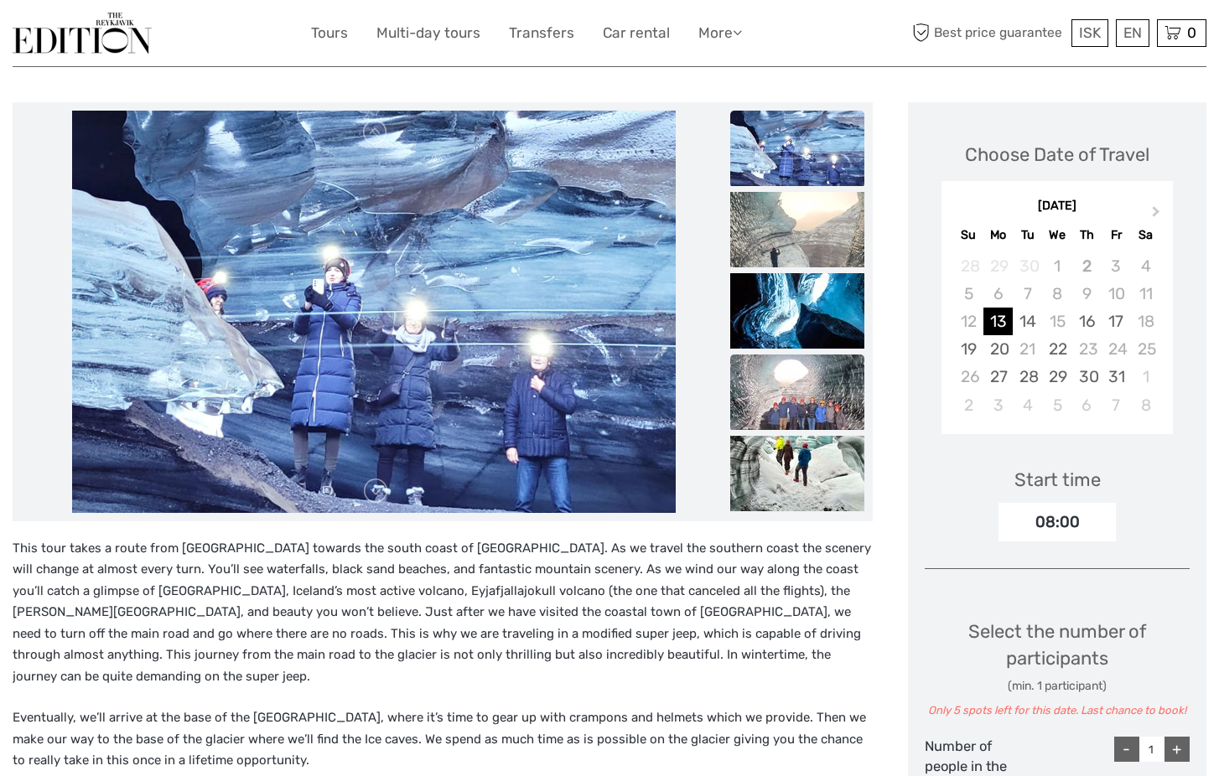
click at [792, 390] on img at bounding box center [797, 392] width 134 height 75
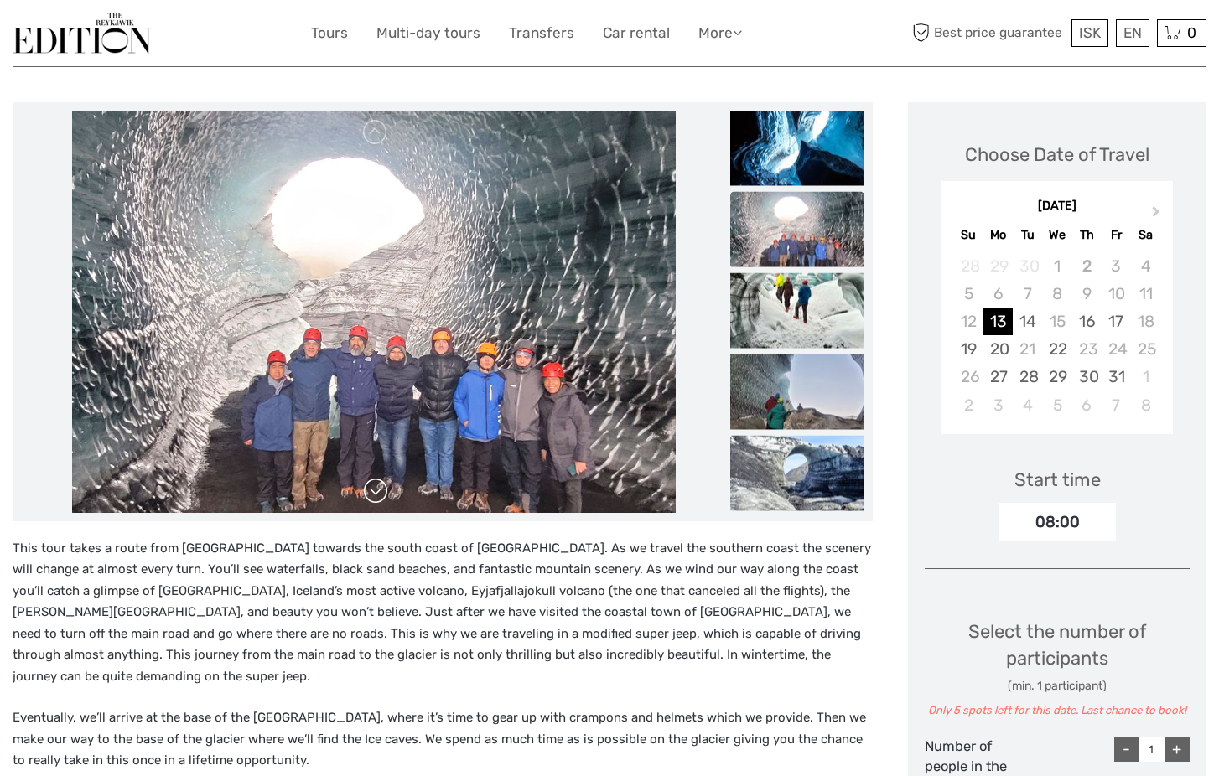
click at [371, 495] on link at bounding box center [375, 491] width 27 height 27
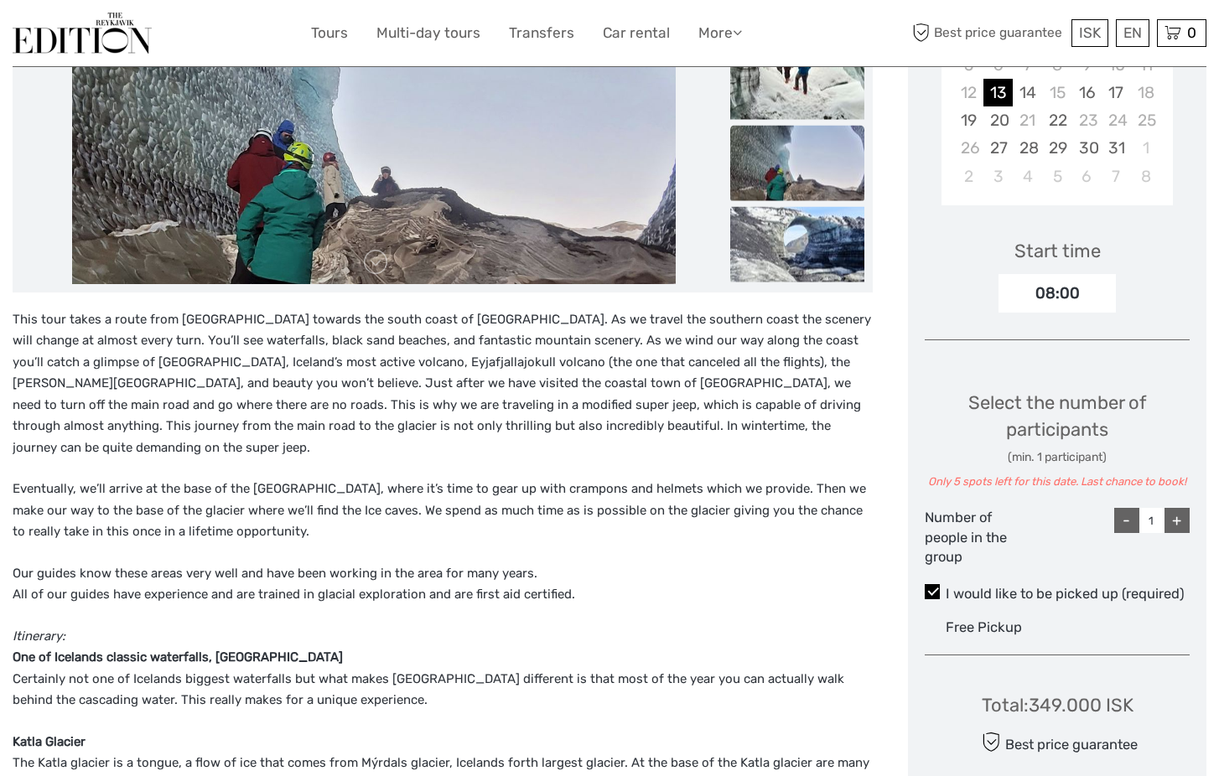
scroll to position [413, 0]
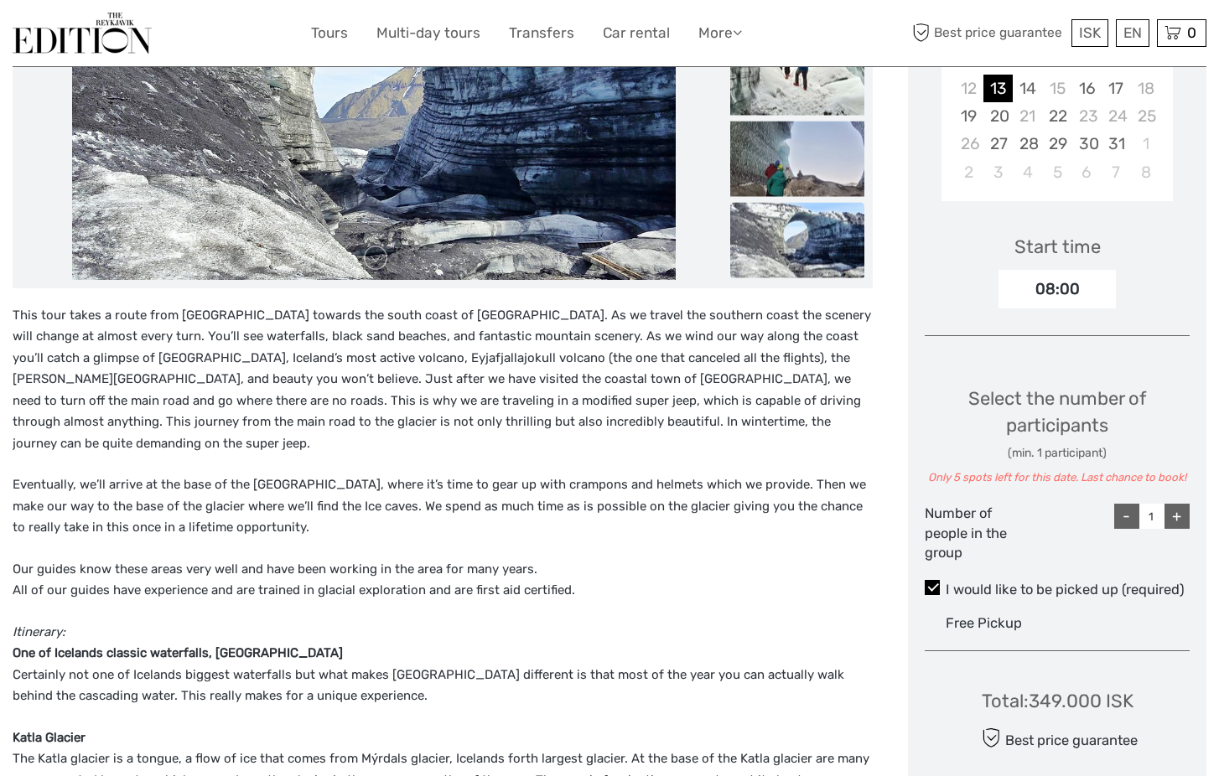
click at [1181, 515] on div "+" at bounding box center [1177, 516] width 25 height 25
type input "3"
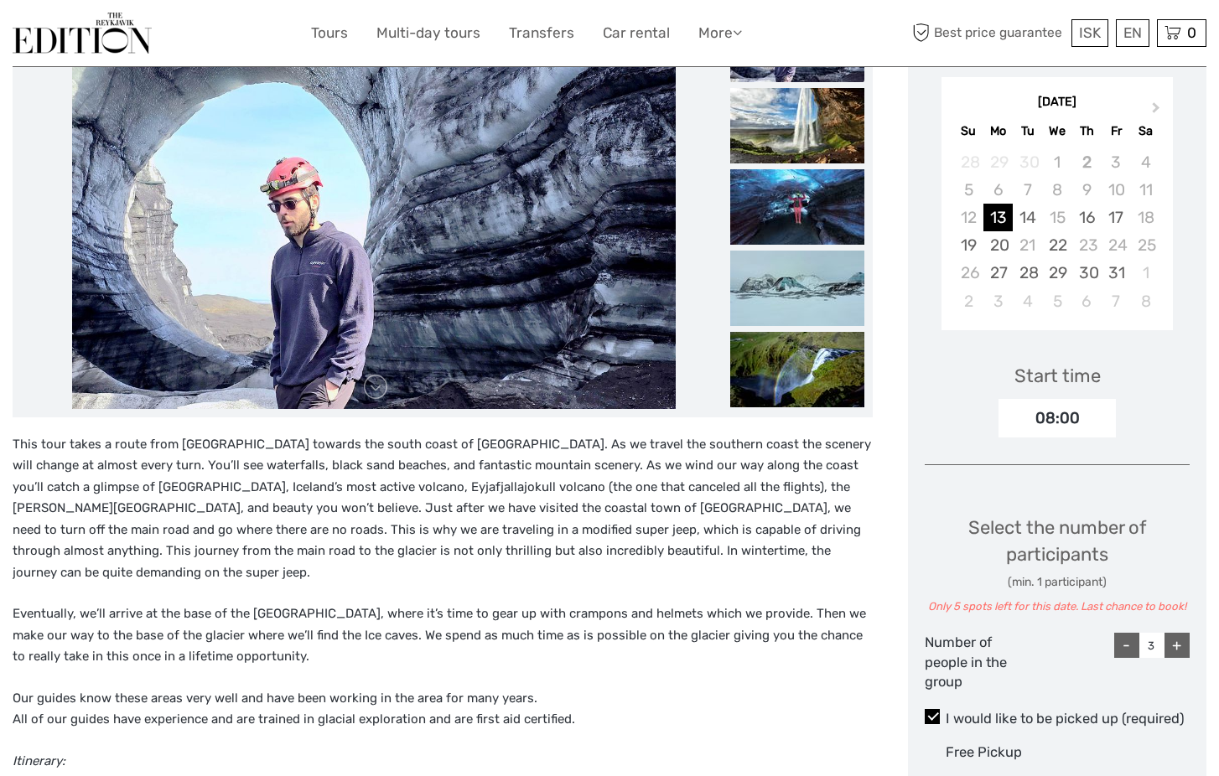
scroll to position [274, 0]
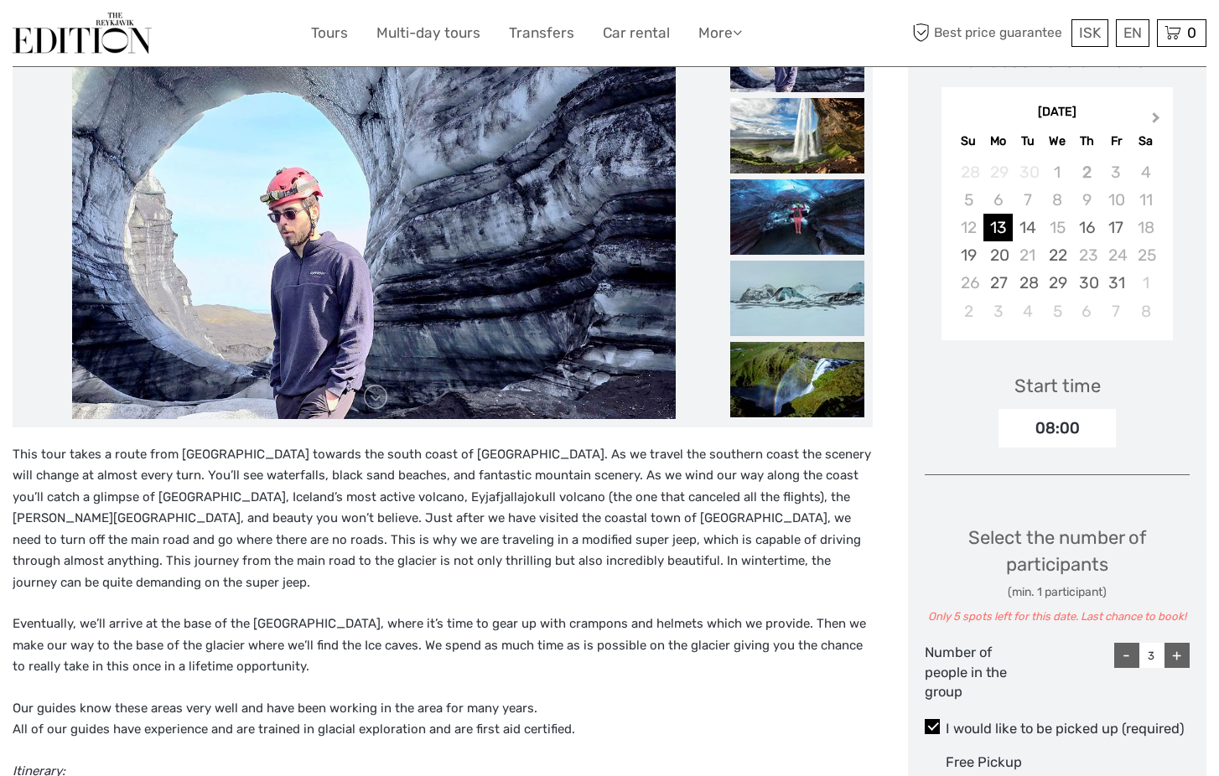
click at [1151, 113] on button "Next Month" at bounding box center [1158, 121] width 27 height 27
click at [970, 280] on div "28" at bounding box center [968, 283] width 29 height 28
click at [994, 280] on div "29" at bounding box center [998, 283] width 29 height 28
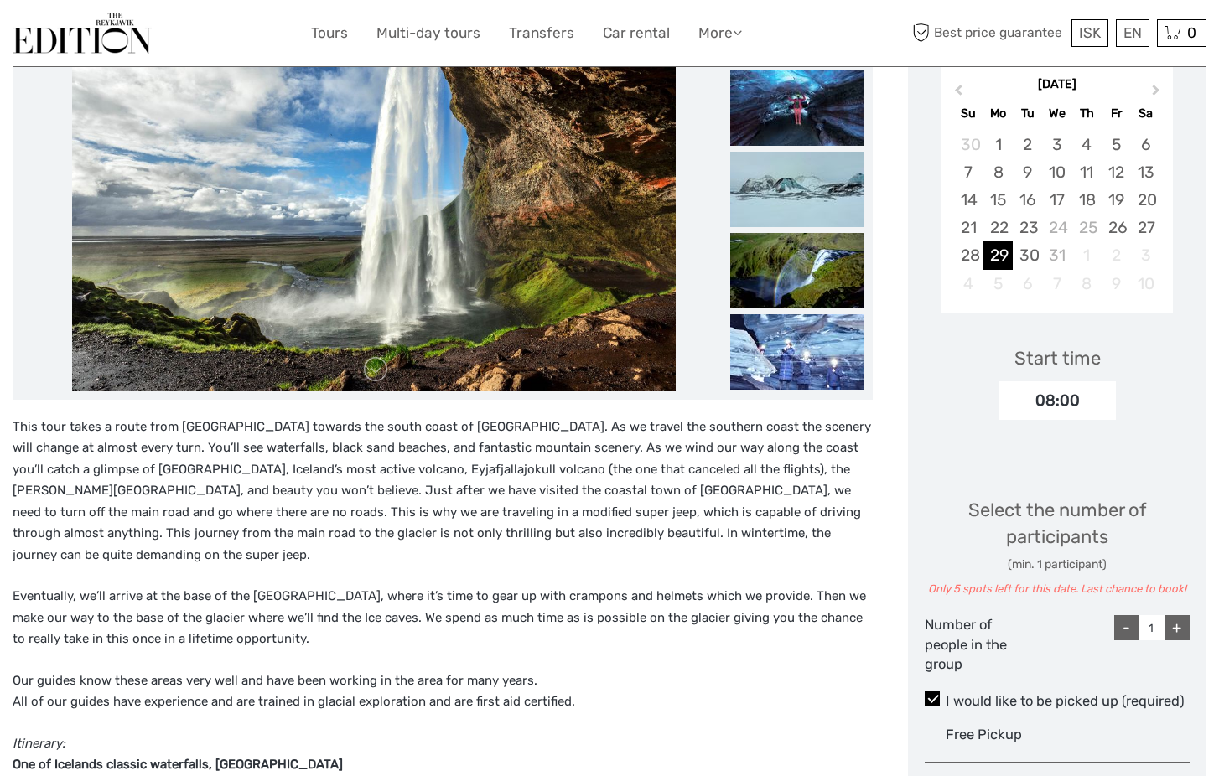
scroll to position [310, 0]
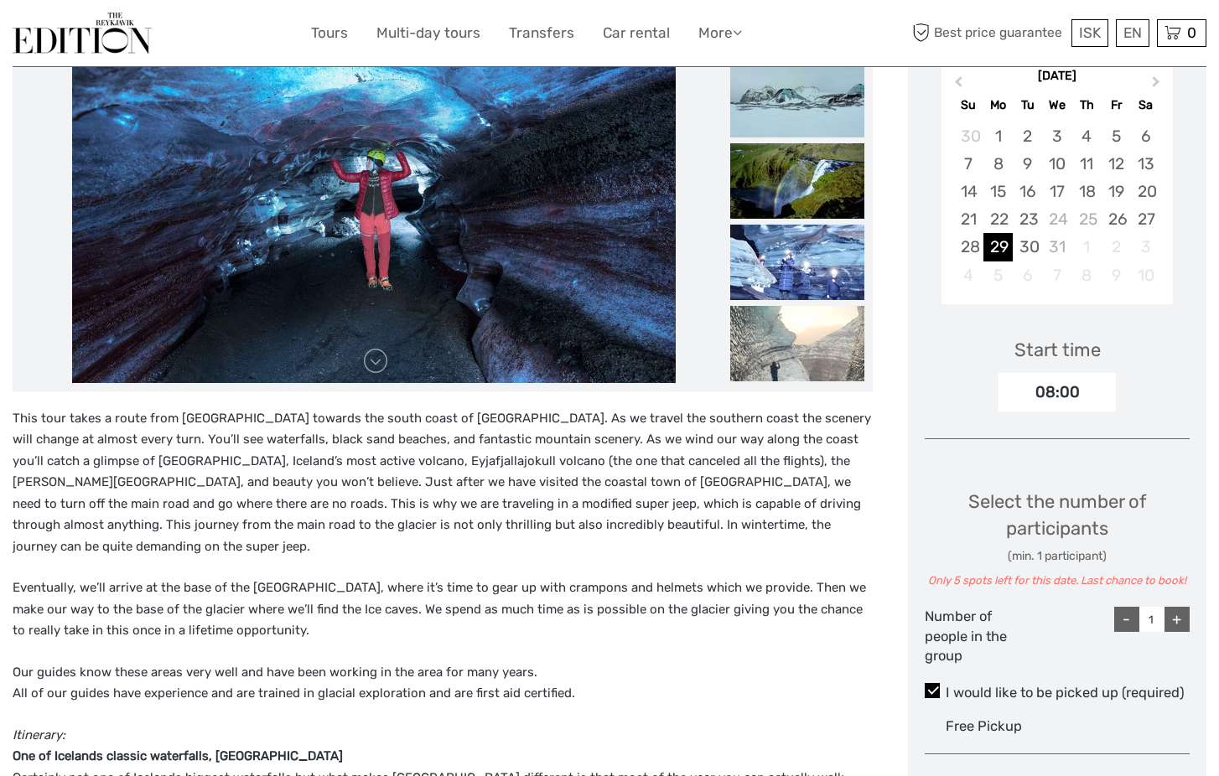
click at [1177, 613] on div "+" at bounding box center [1177, 619] width 25 height 25
type input "3"
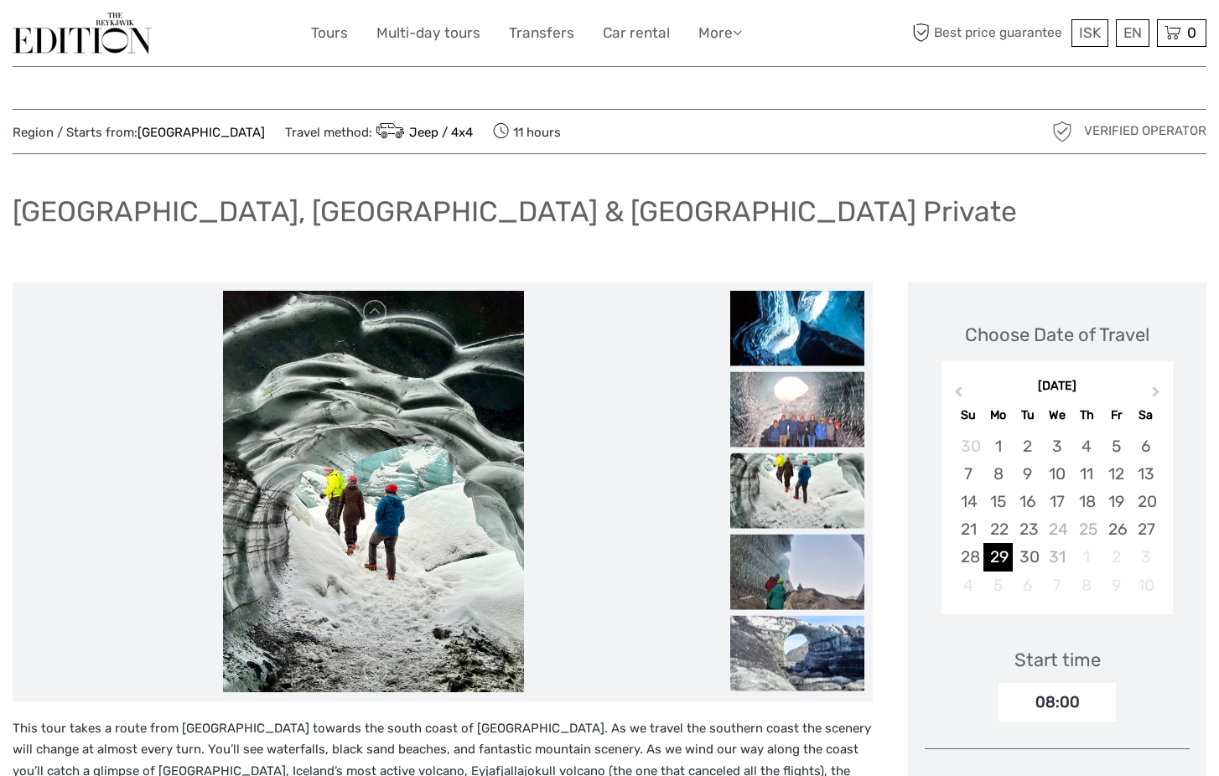
scroll to position [0, 0]
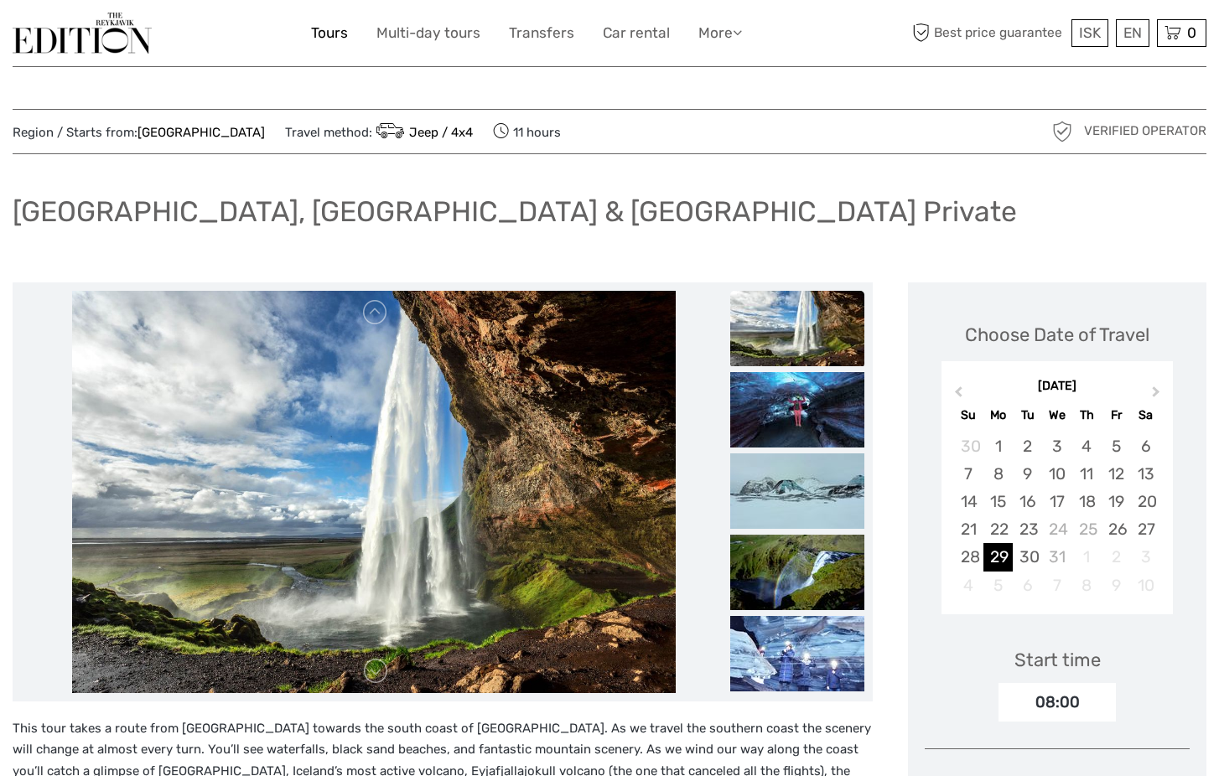
click at [340, 34] on link "Tours" at bounding box center [329, 33] width 37 height 24
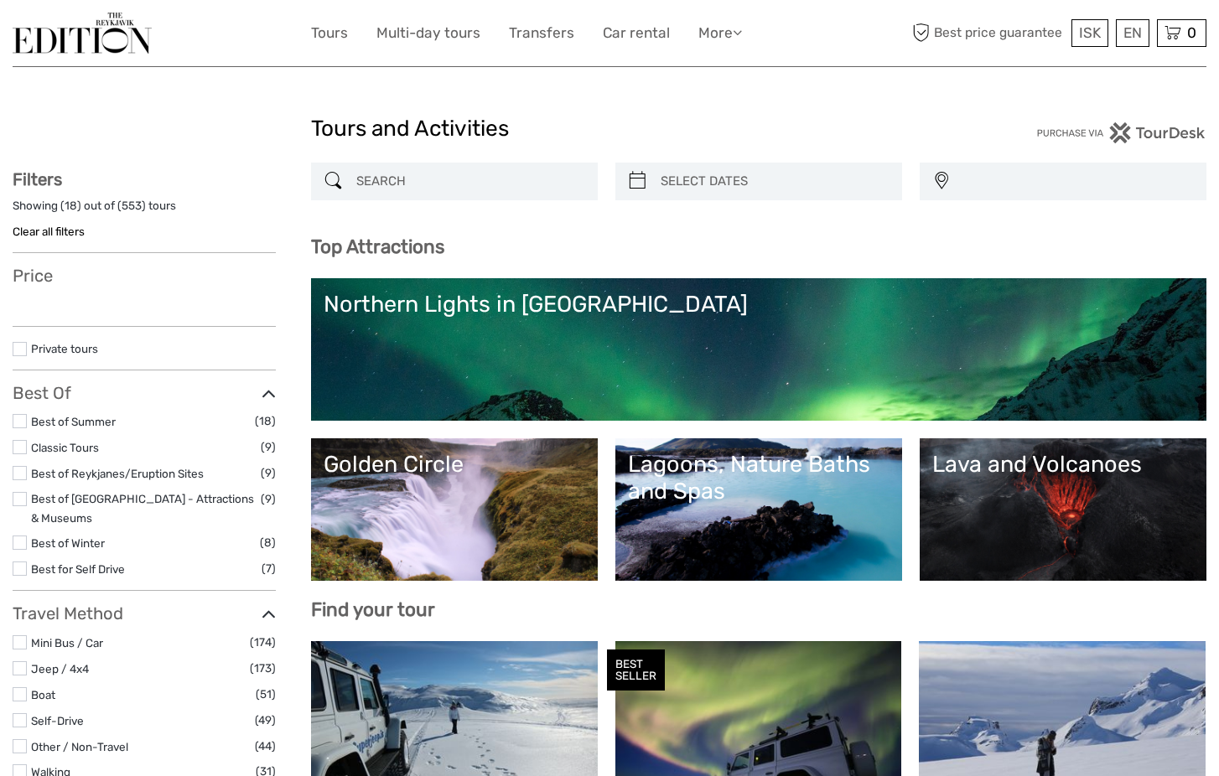
select select
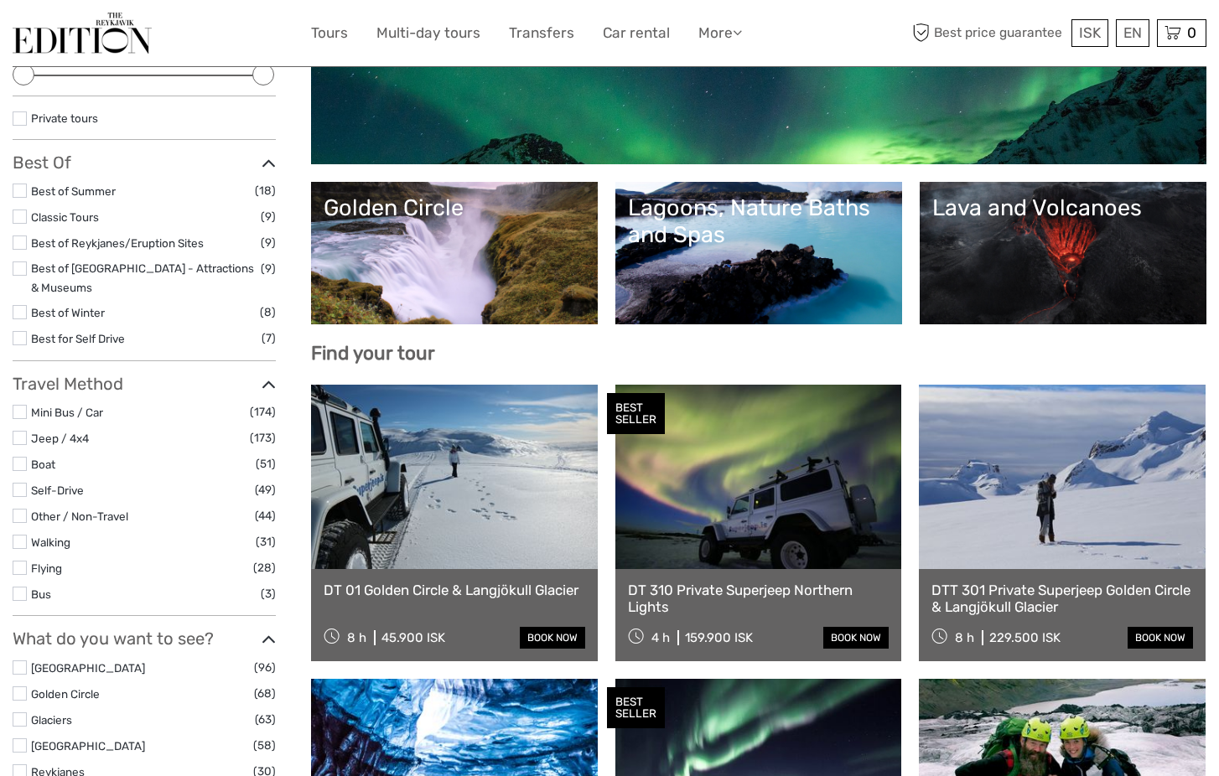
scroll to position [262, 0]
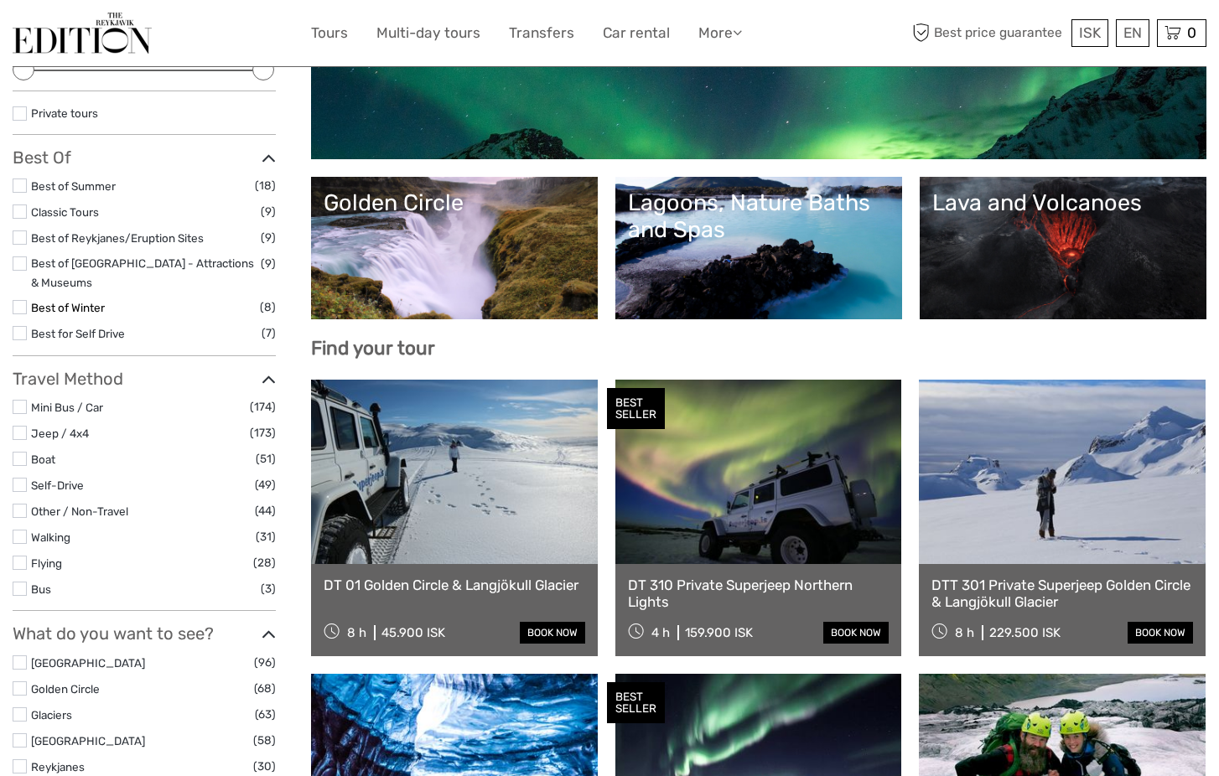
click at [73, 301] on link "Best of Winter" at bounding box center [68, 307] width 74 height 13
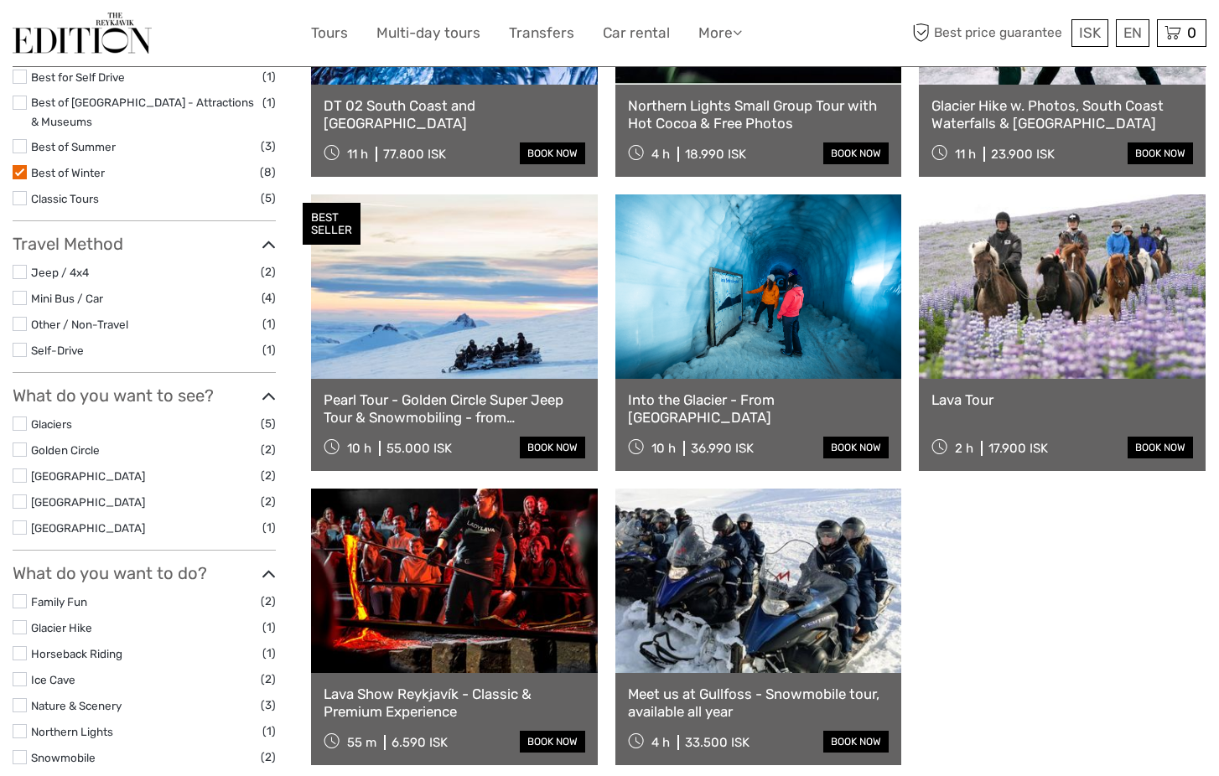
scroll to position [376, 0]
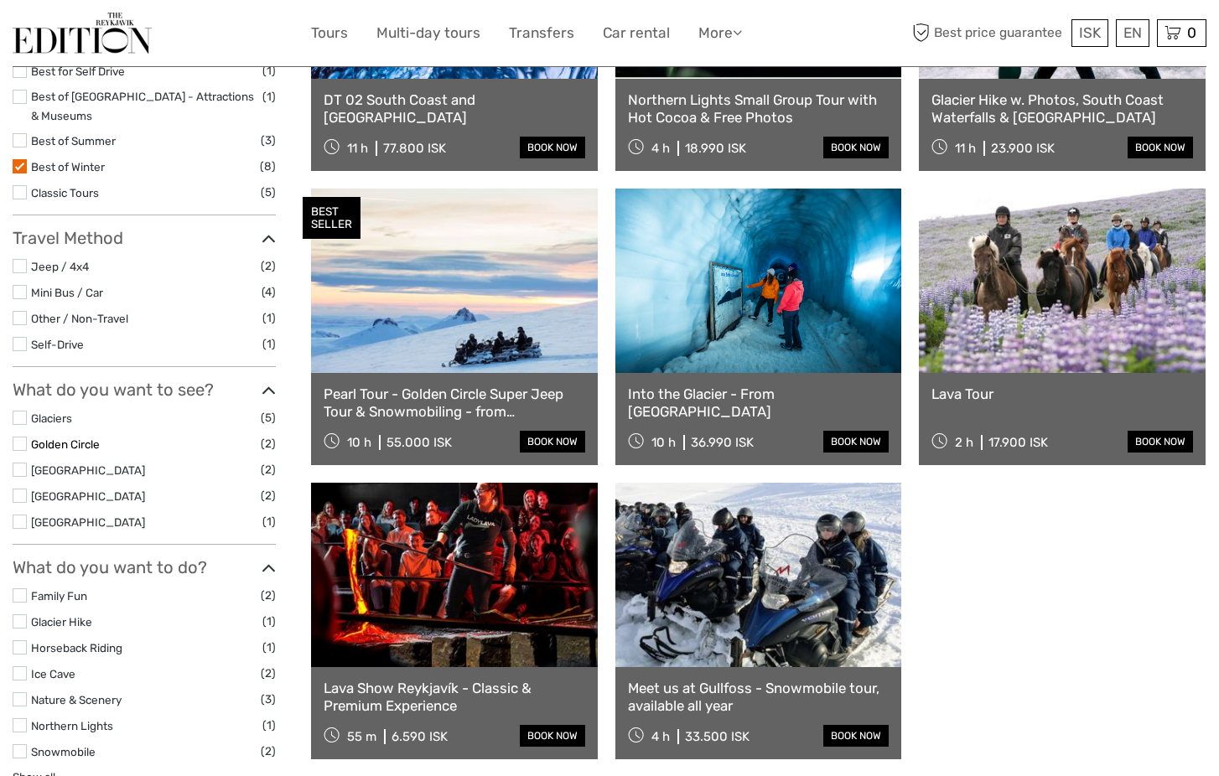
click at [75, 438] on link "Golden Circle" at bounding box center [65, 444] width 69 height 13
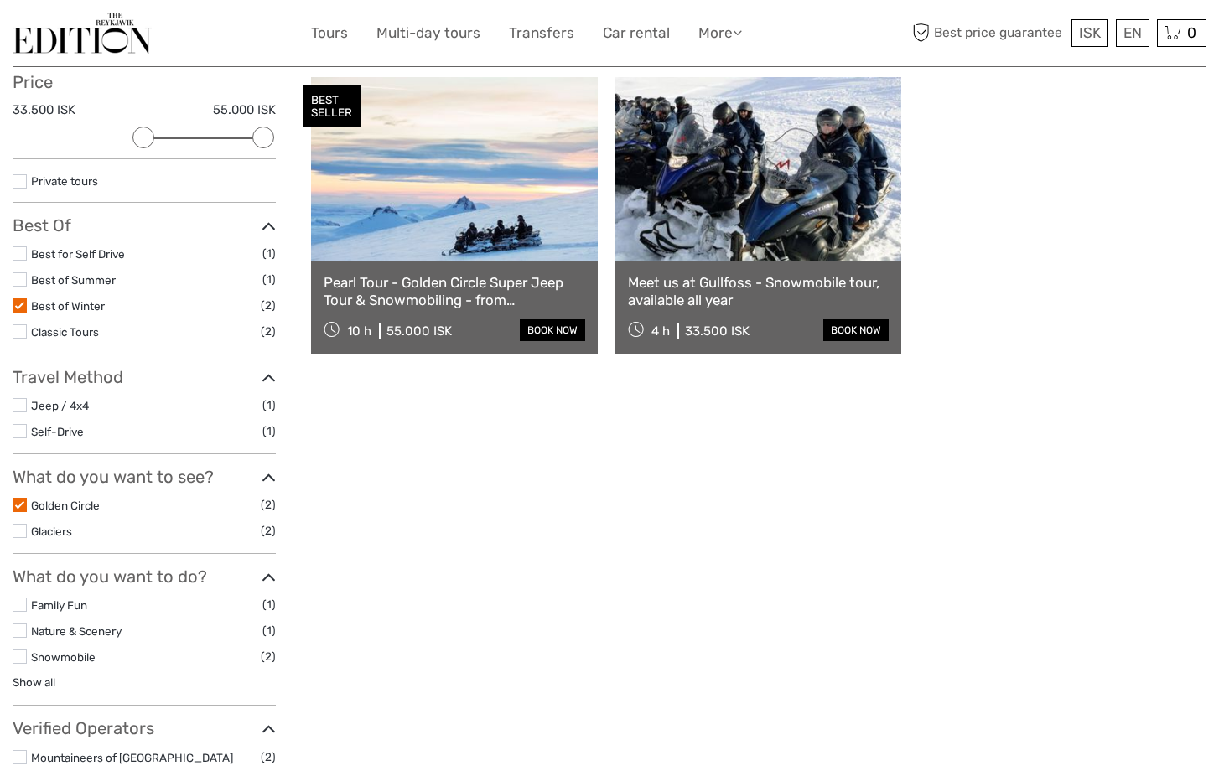
scroll to position [195, 0]
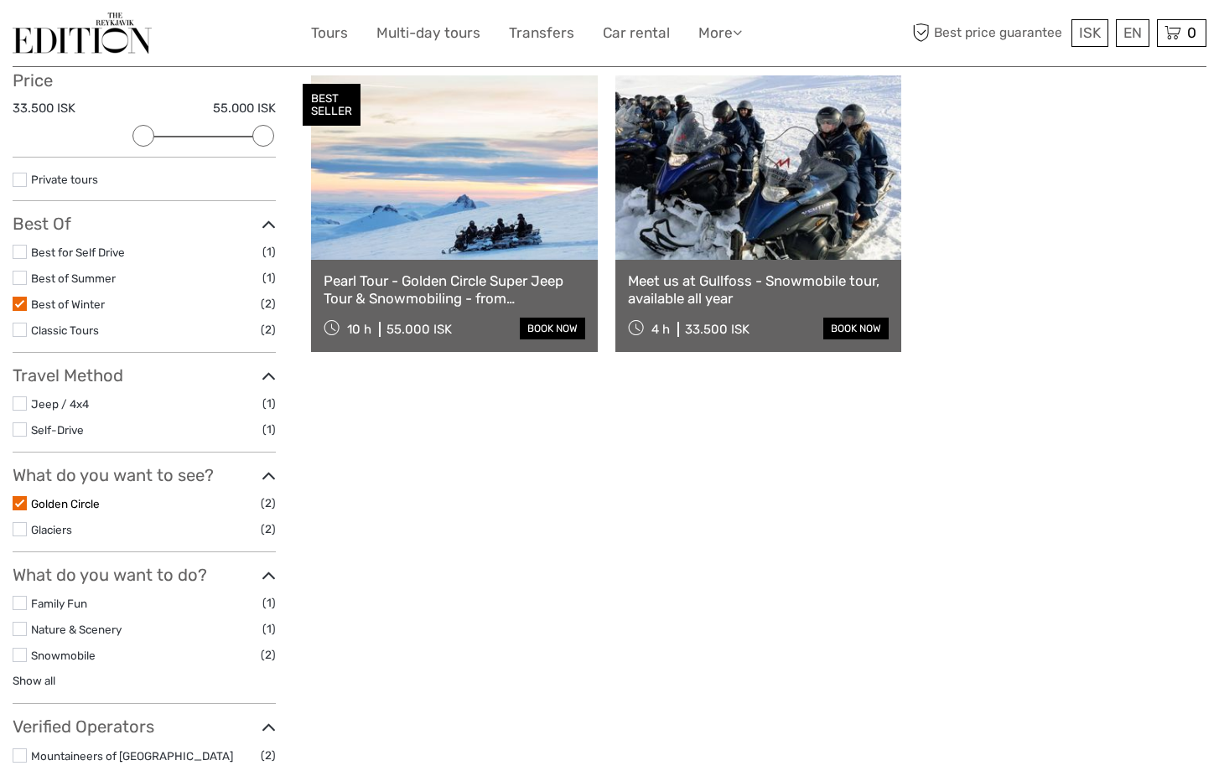
click at [68, 497] on link "Golden Circle" at bounding box center [65, 503] width 69 height 13
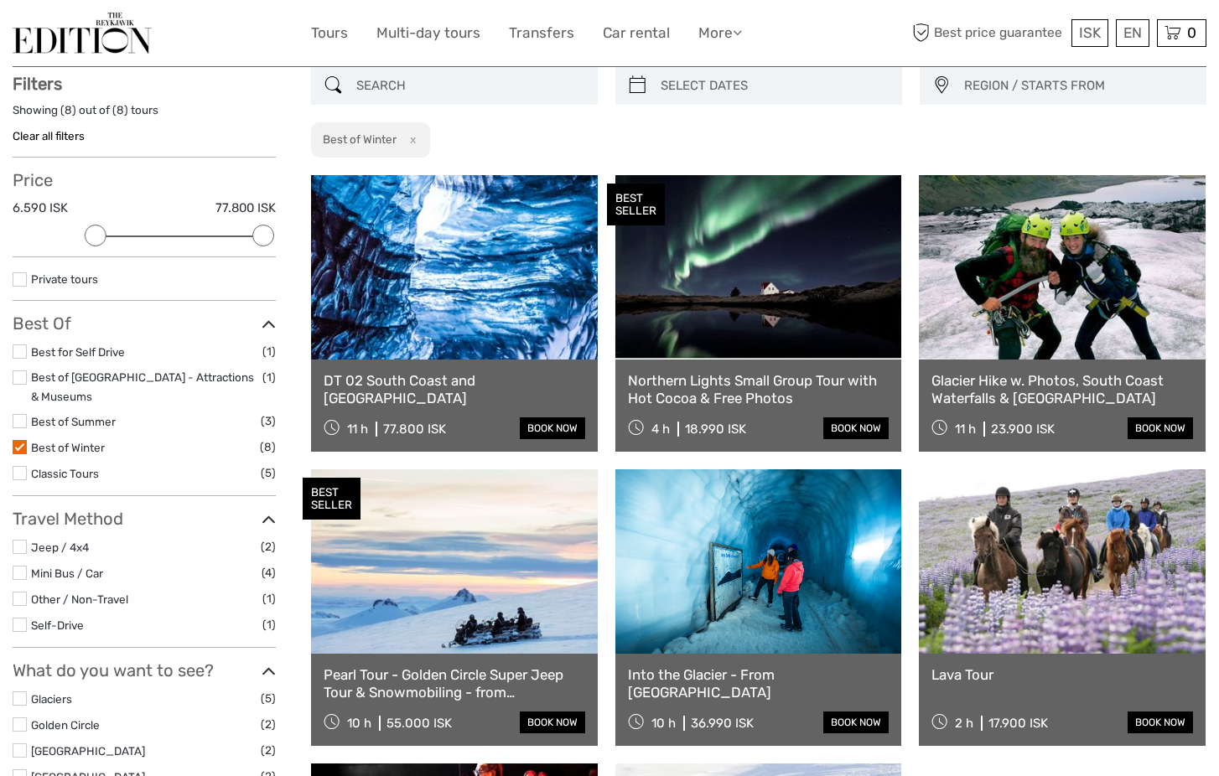
scroll to position [95, 0]
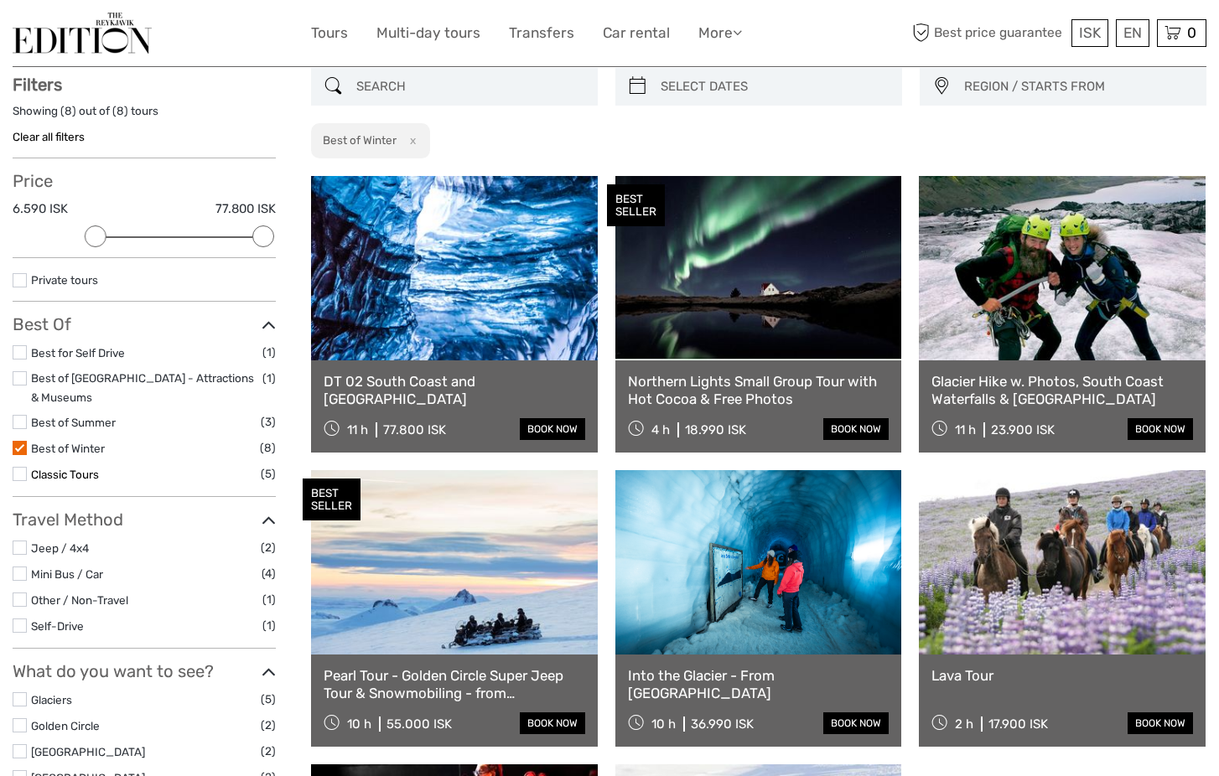
click at [69, 468] on link "Classic Tours" at bounding box center [65, 474] width 68 height 13
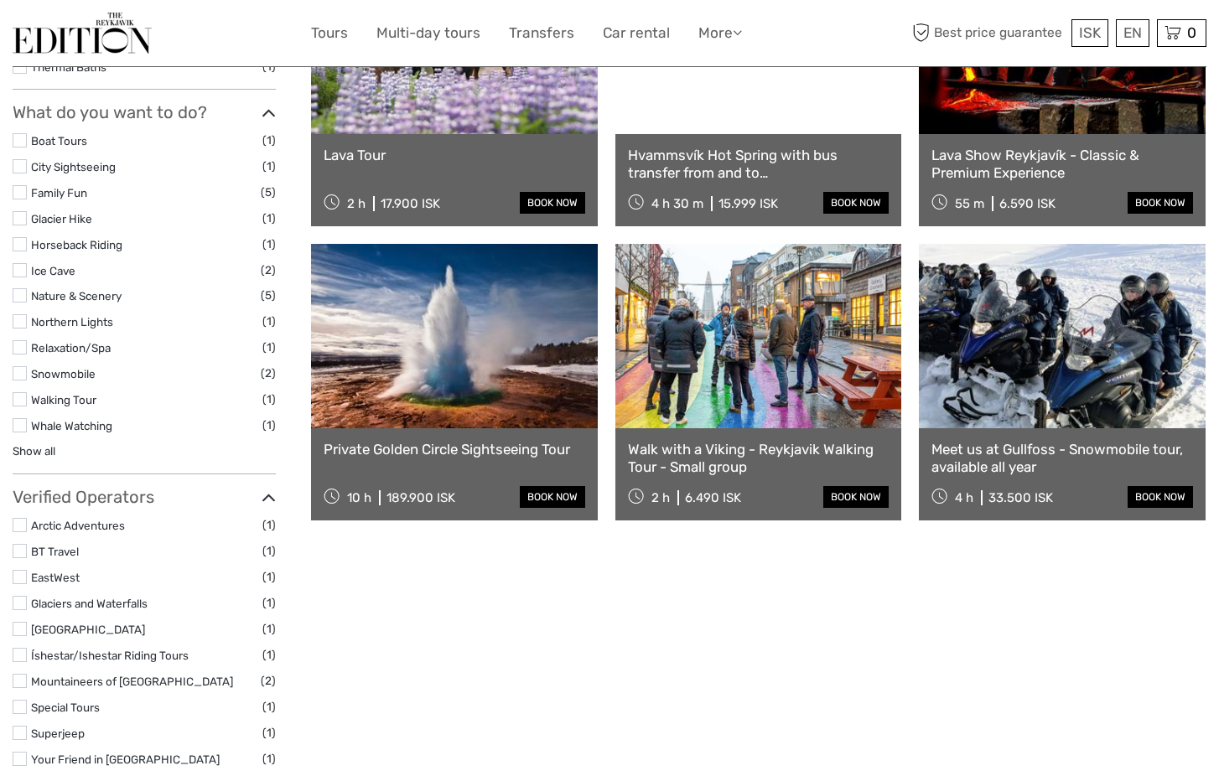
scroll to position [911, 0]
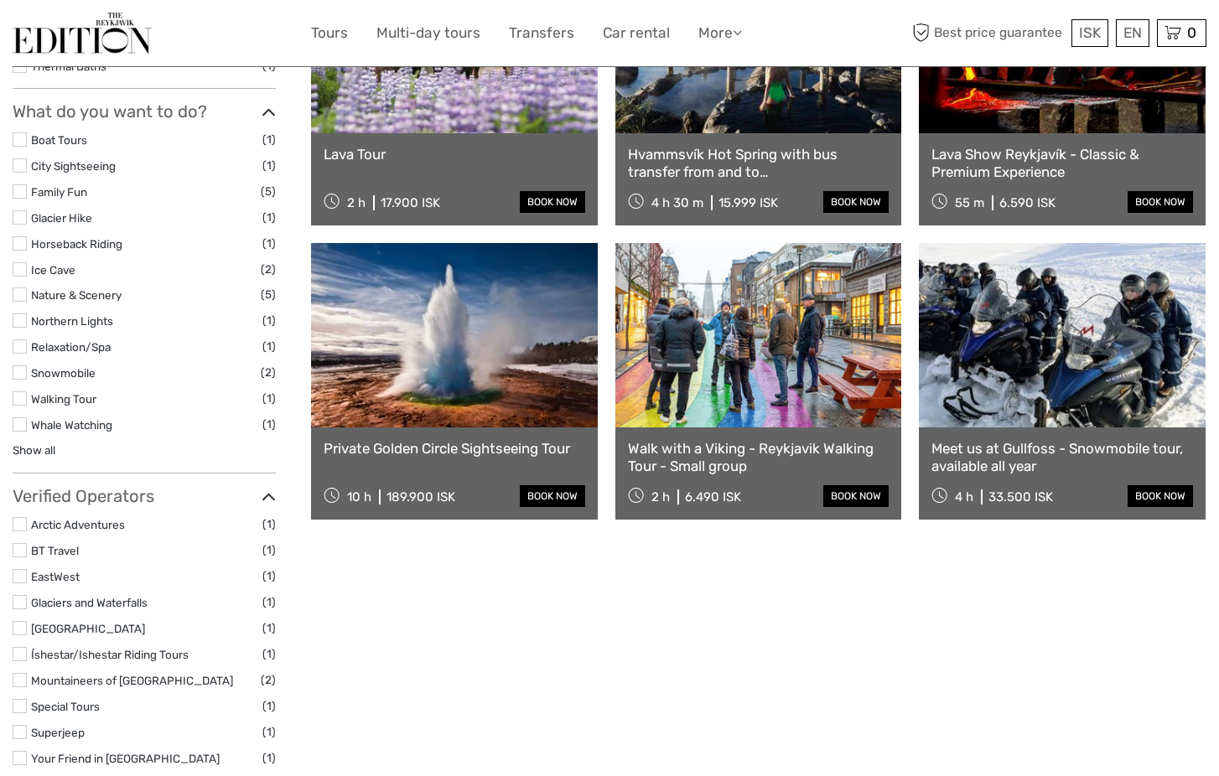
click at [481, 387] on link at bounding box center [454, 335] width 287 height 184
click at [469, 42] on link "Multi-day tours" at bounding box center [428, 33] width 104 height 24
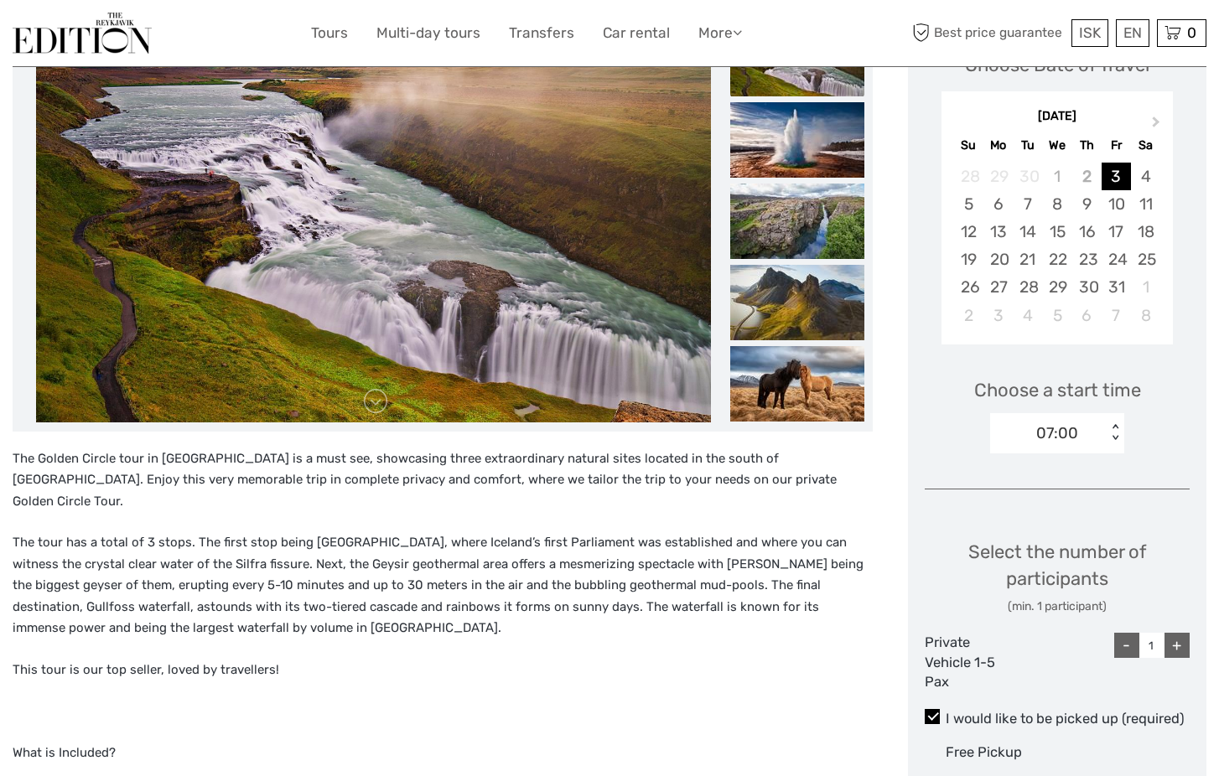
scroll to position [273, 0]
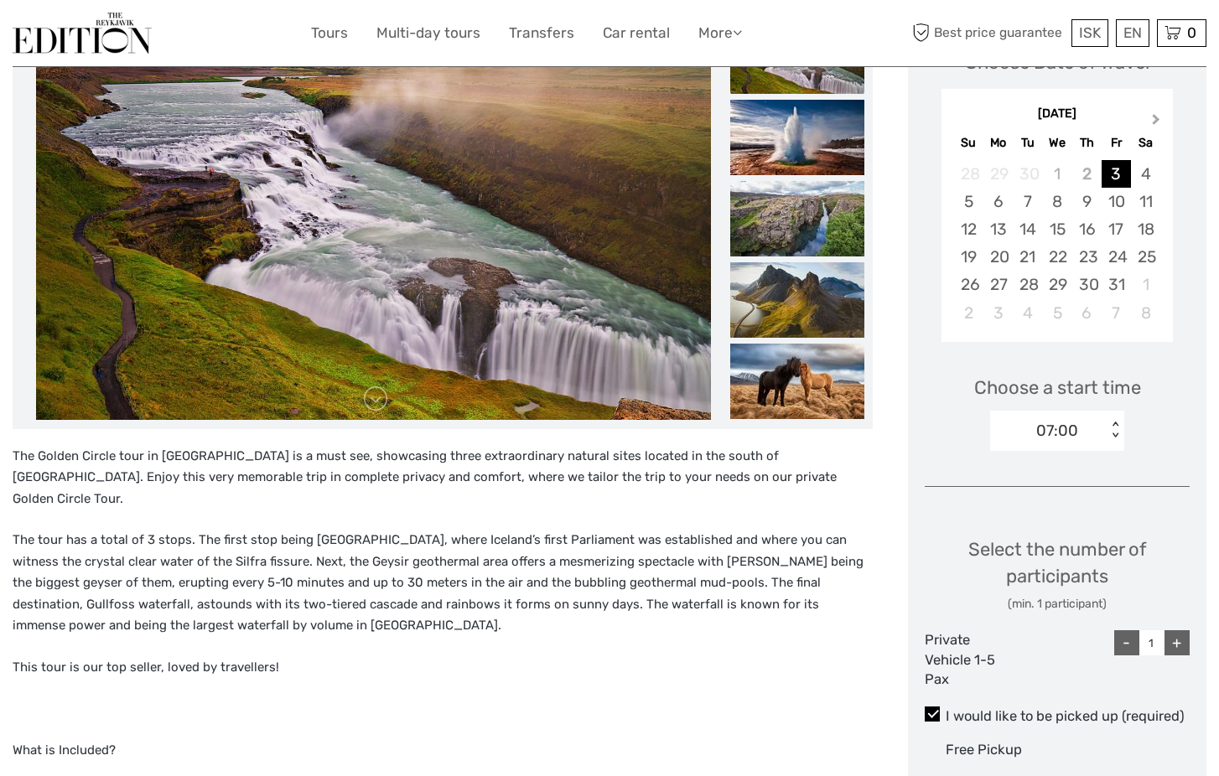
click at [1151, 115] on button "Next Month" at bounding box center [1158, 123] width 27 height 27
click at [975, 281] on div "28" at bounding box center [968, 285] width 29 height 28
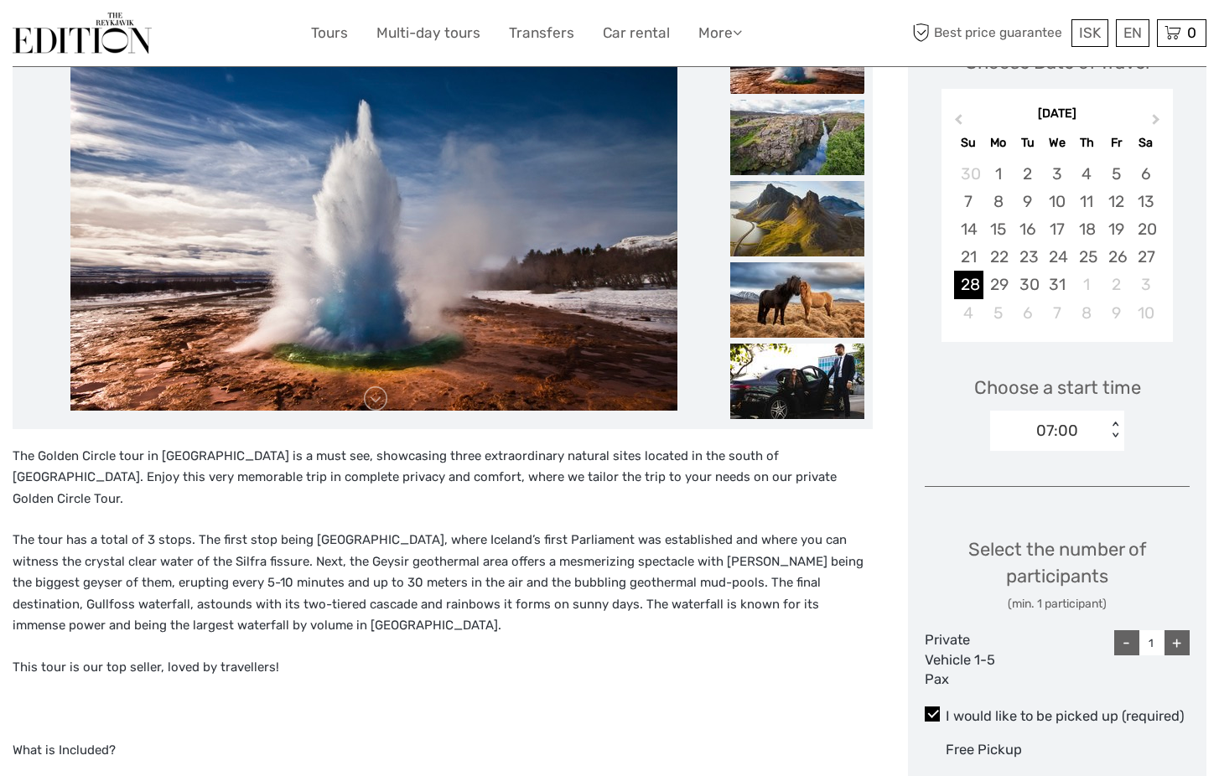
click at [1117, 422] on div "< >" at bounding box center [1115, 431] width 14 height 18
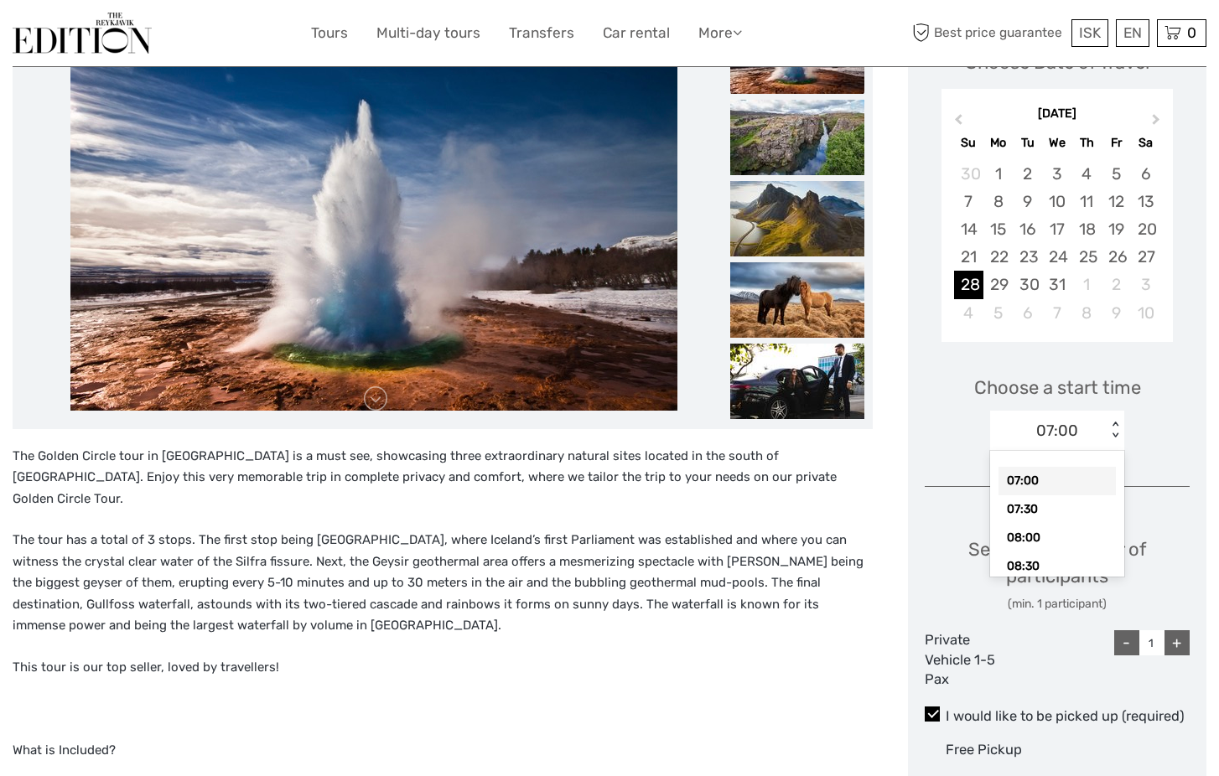
click at [1096, 356] on div "Choose a start time option 07:00 selected, 1 of 15. 15 results available. Use U…" at bounding box center [1057, 405] width 265 height 107
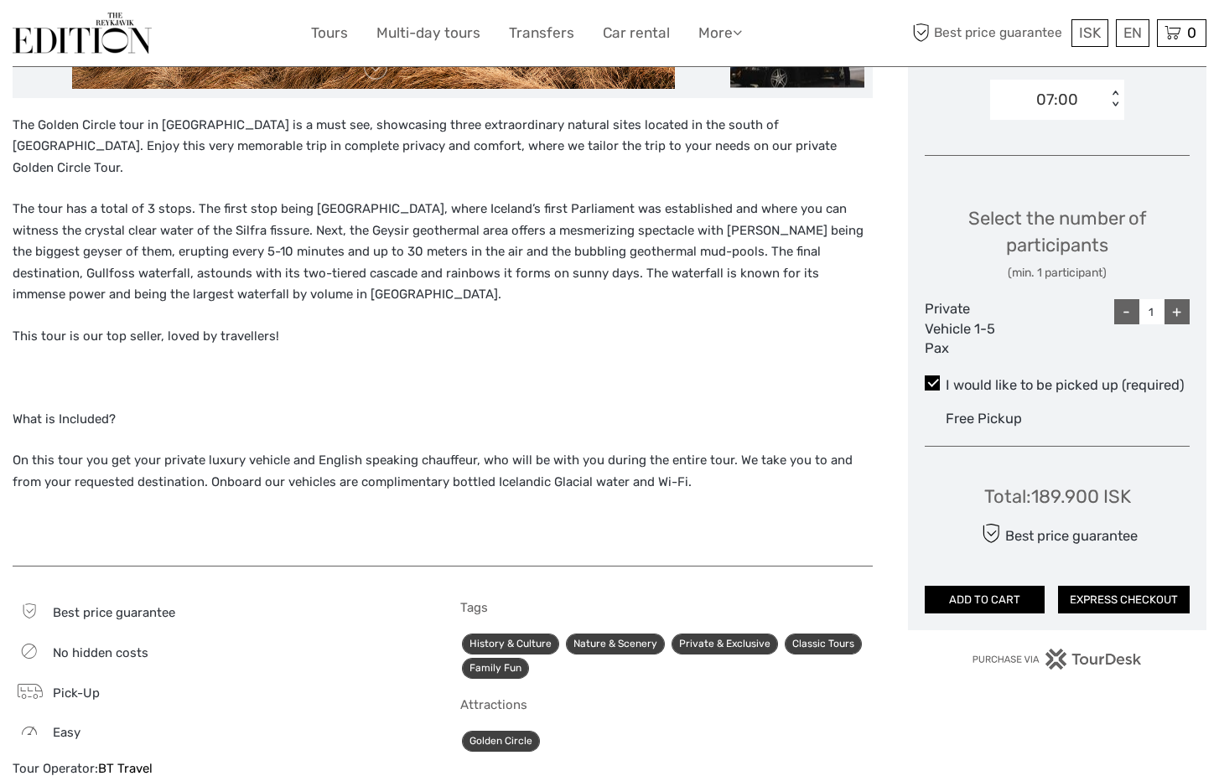
scroll to position [599, 0]
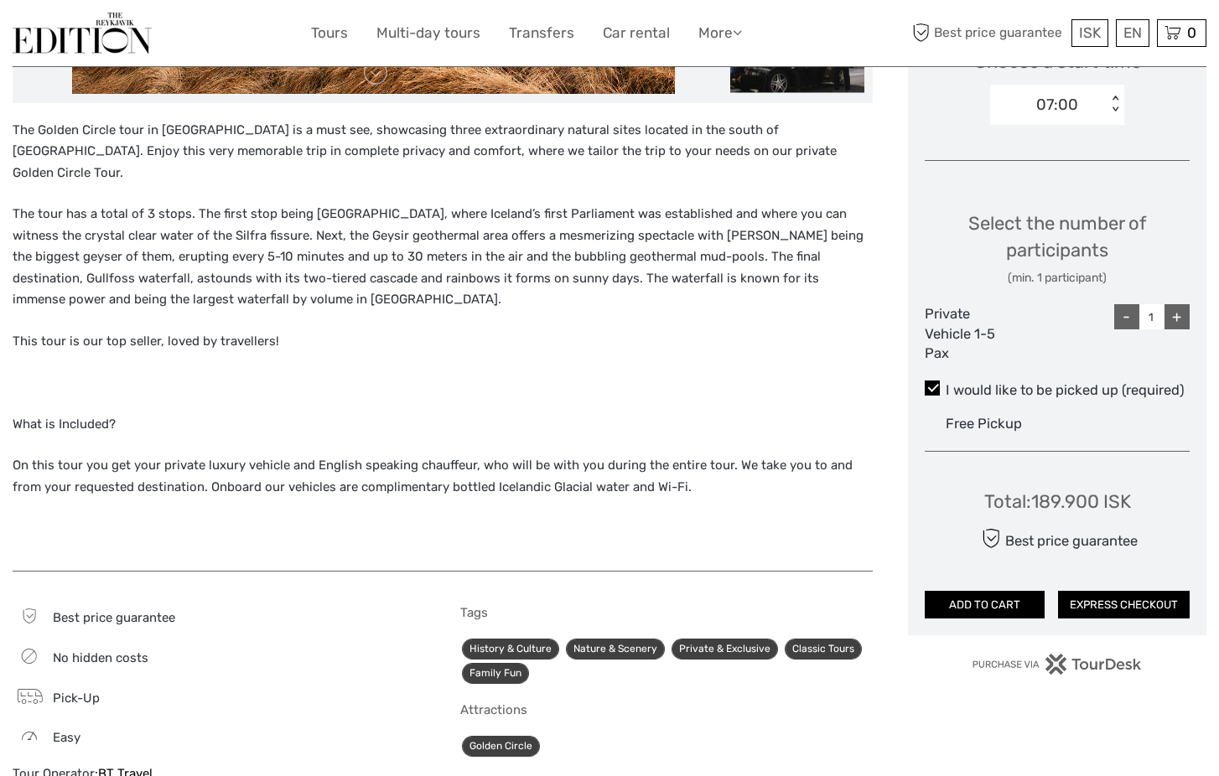
click at [1177, 309] on div "+" at bounding box center [1177, 316] width 25 height 25
type input "3"
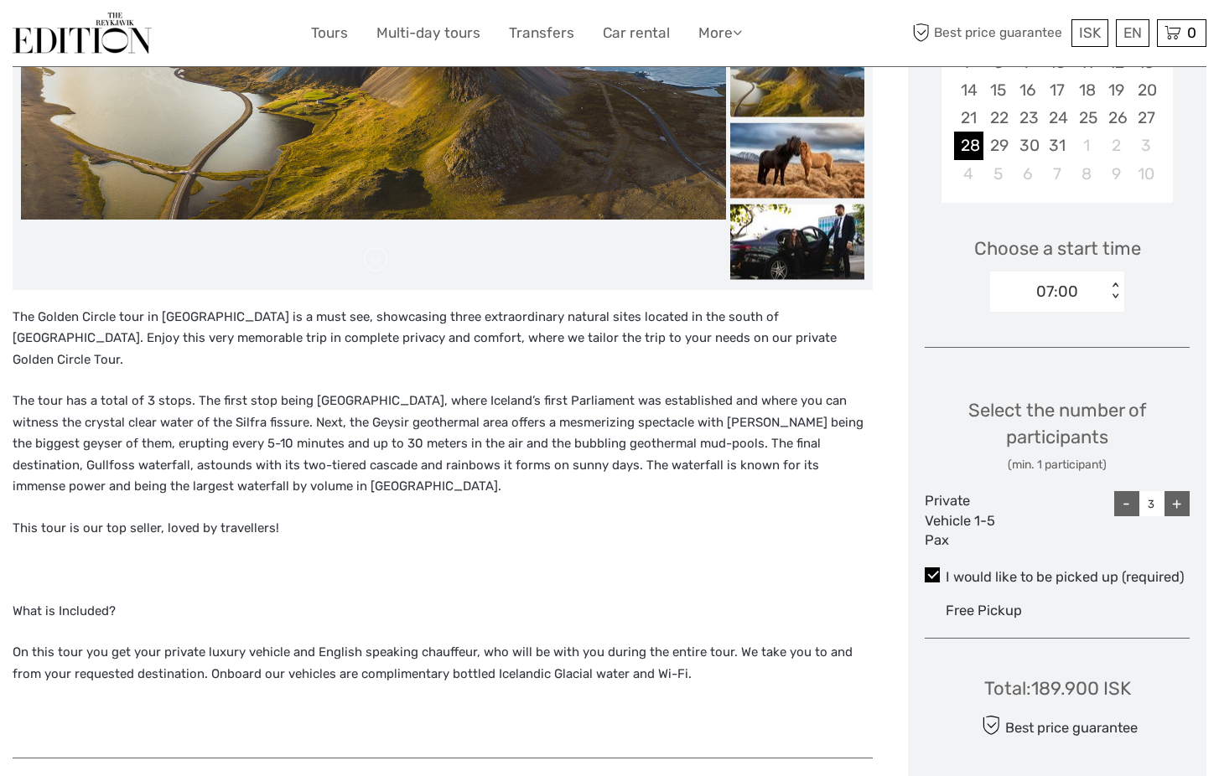
scroll to position [404, 0]
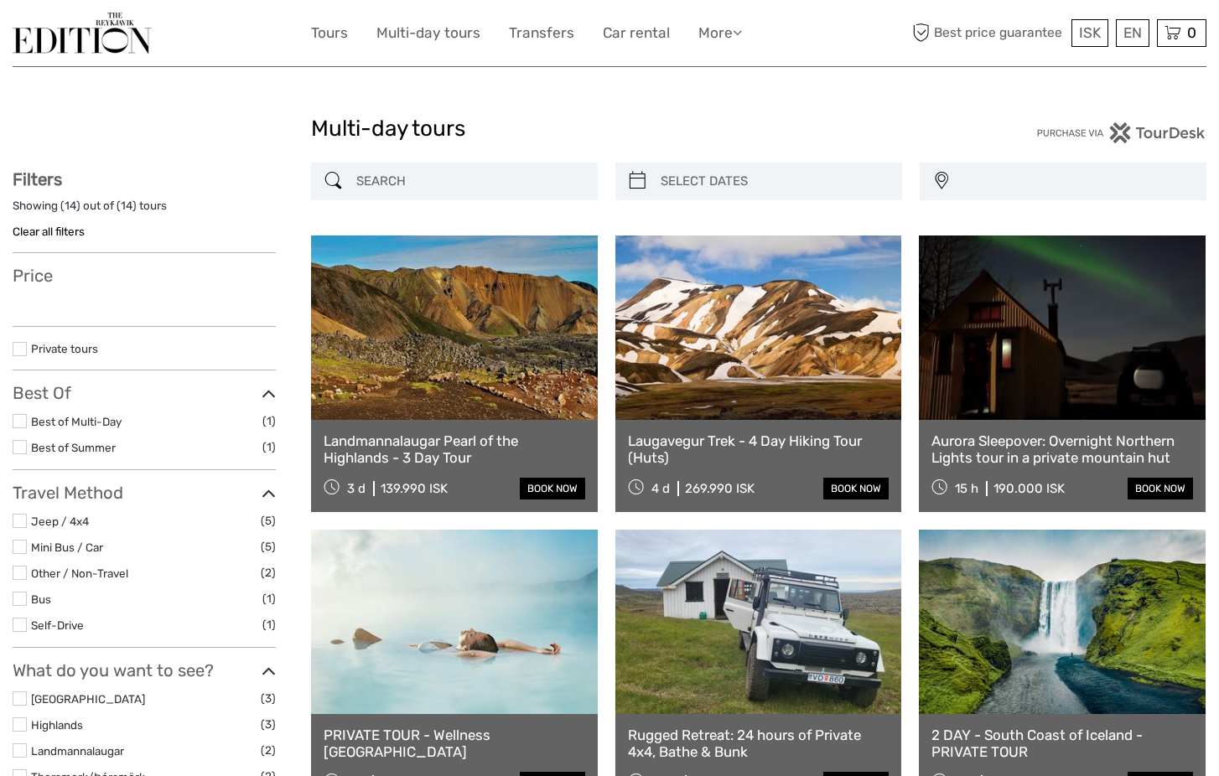
select select
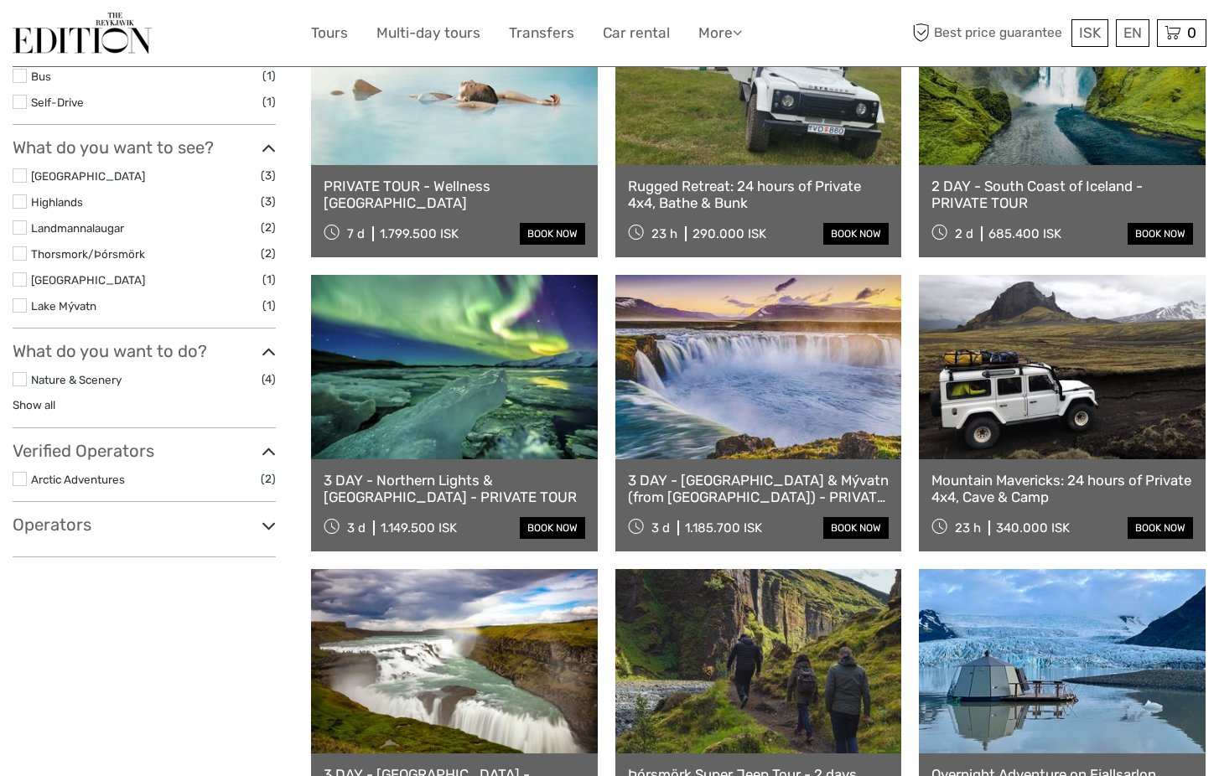
scroll to position [549, 0]
click at [462, 401] on link at bounding box center [454, 367] width 287 height 184
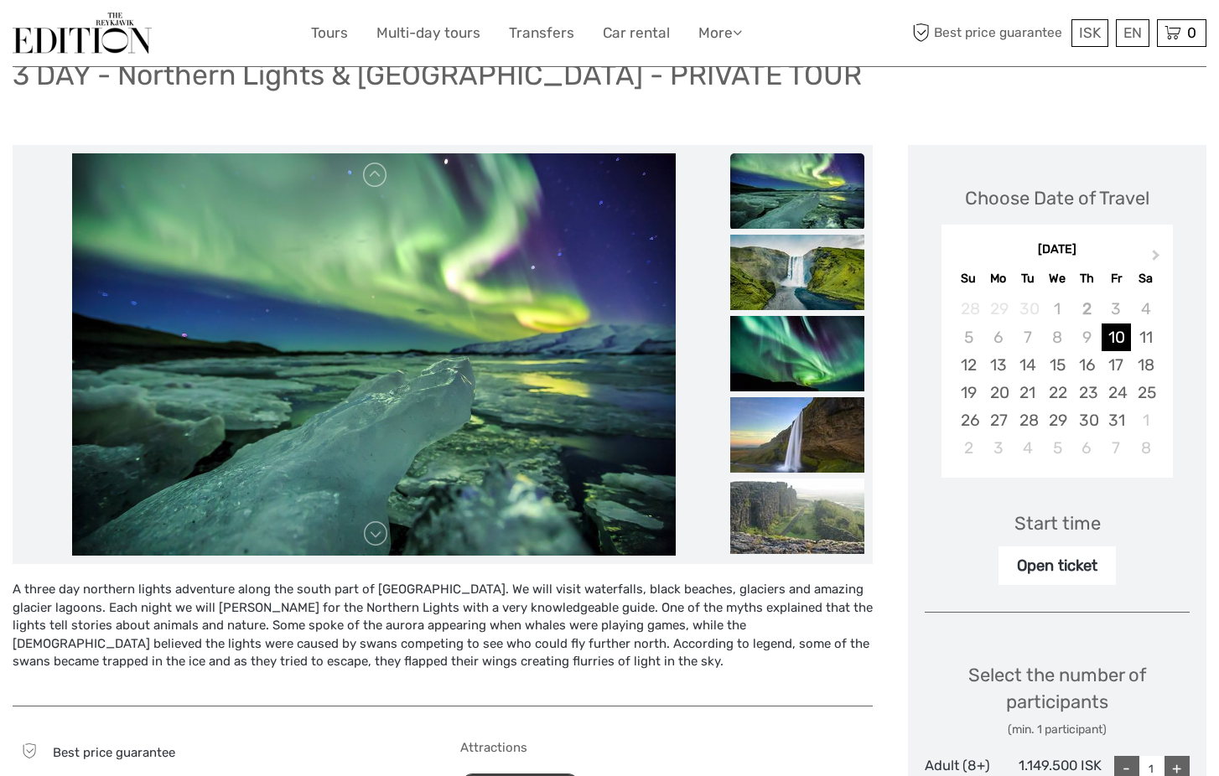
scroll to position [137, 0]
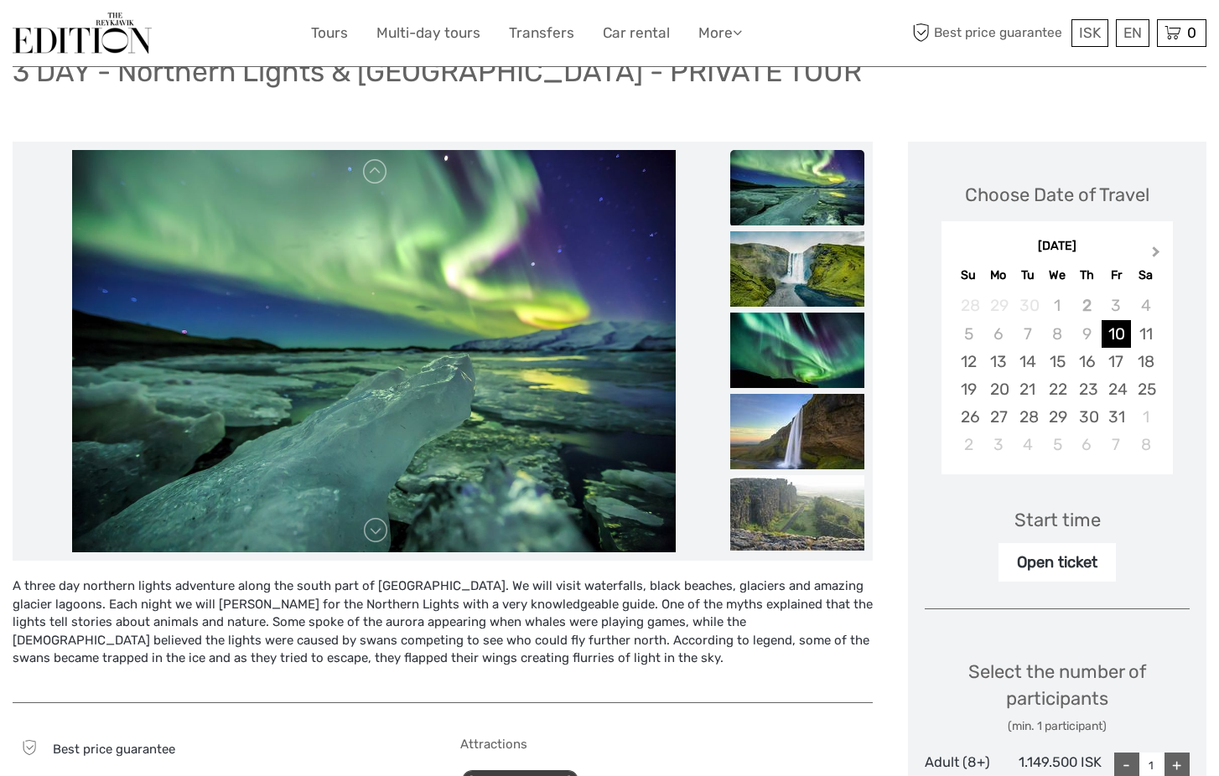
click at [1156, 254] on span "Next Month" at bounding box center [1156, 255] width 0 height 24
click at [973, 417] on div "28" at bounding box center [968, 417] width 29 height 28
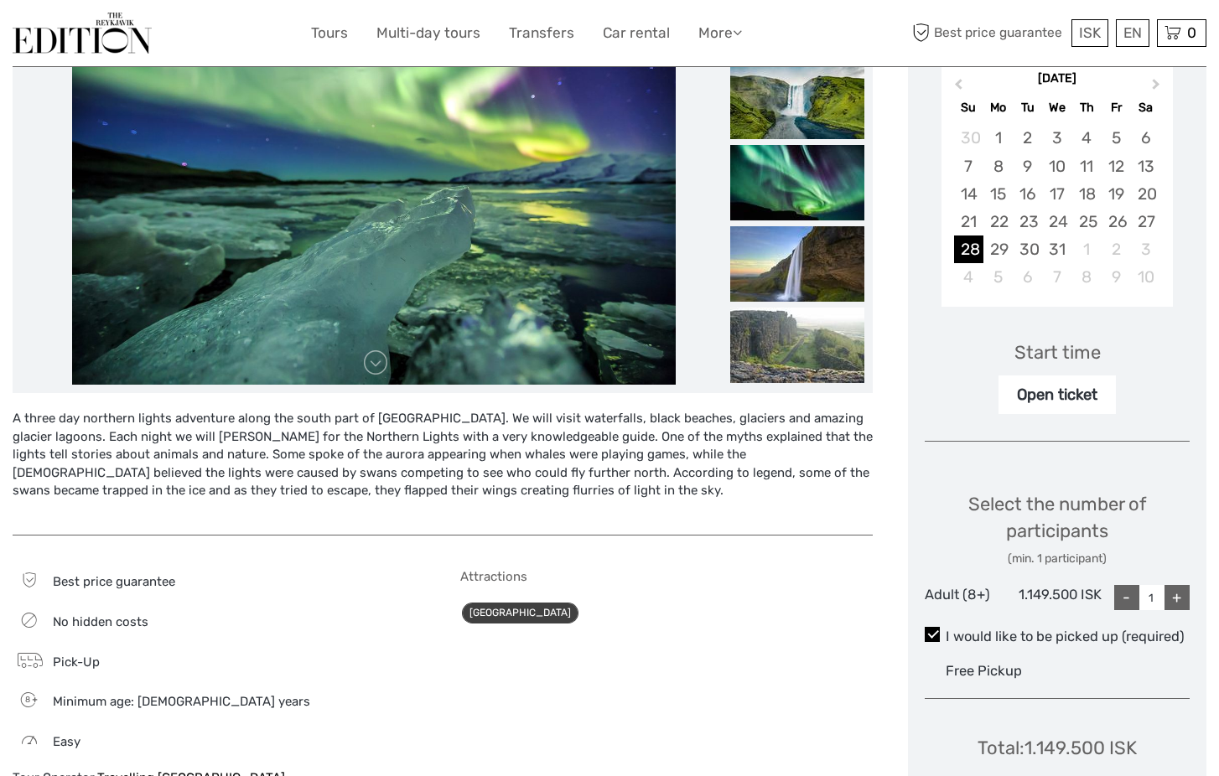
scroll to position [329, 0]
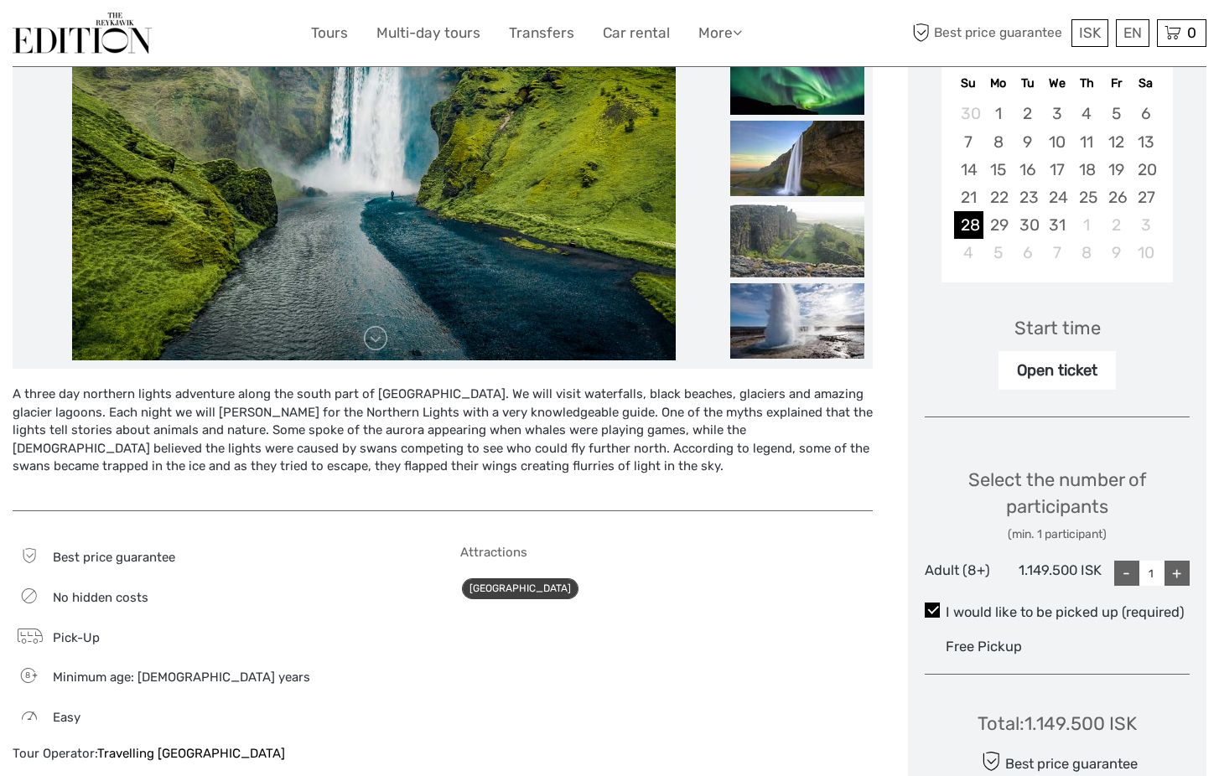
click at [1176, 566] on div "+" at bounding box center [1177, 573] width 25 height 25
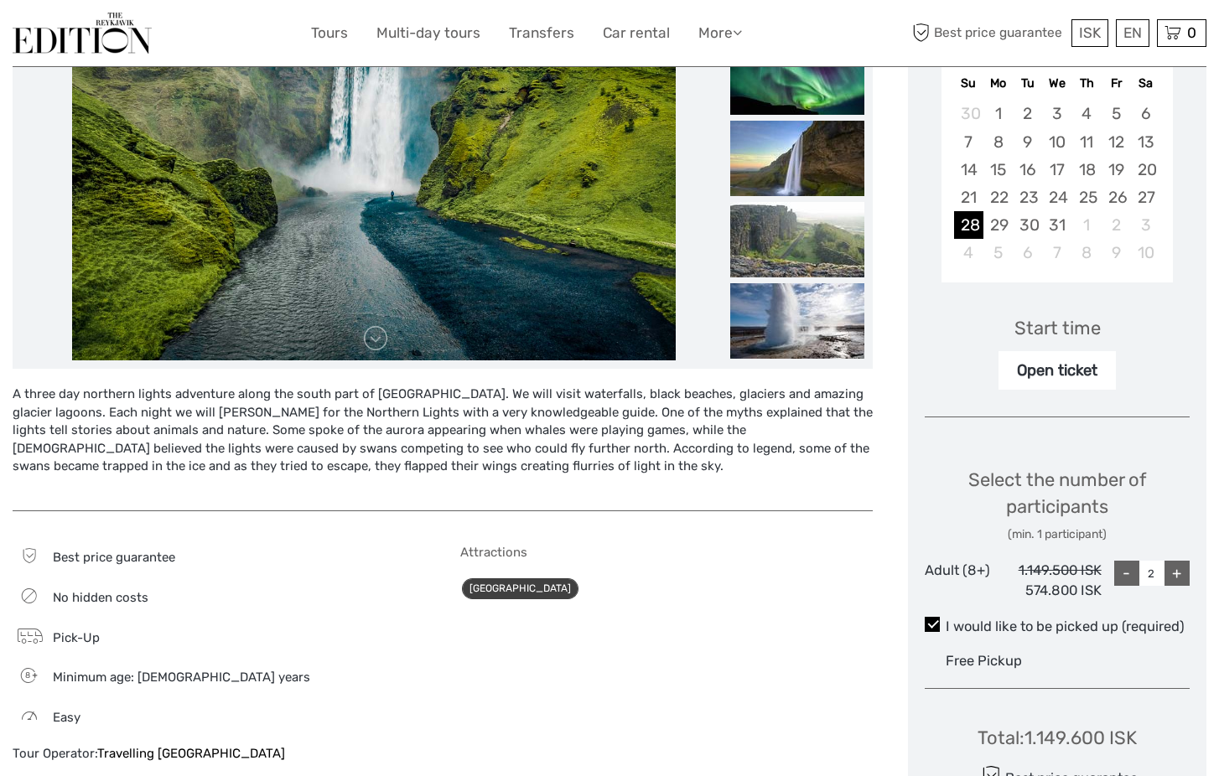
click at [1176, 566] on div "+" at bounding box center [1177, 573] width 25 height 25
type input "3"
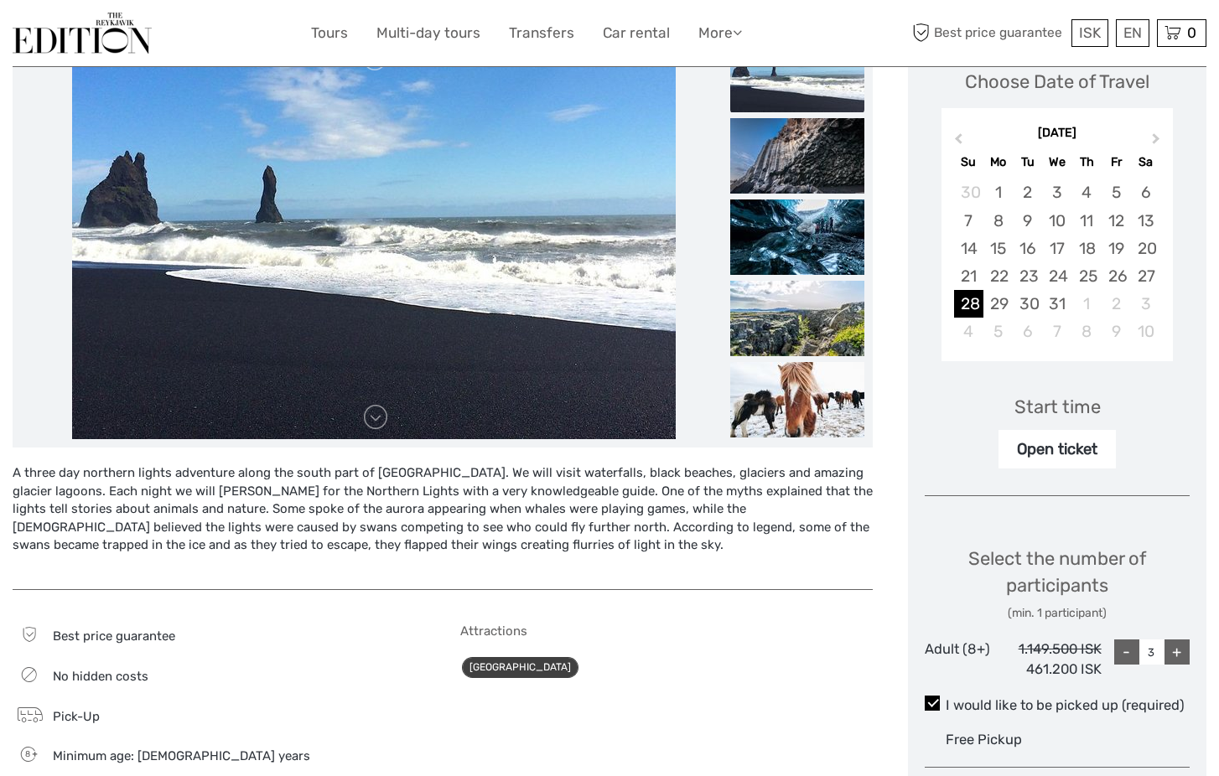
scroll to position [271, 0]
